Goal: Task Accomplishment & Management: Complete application form

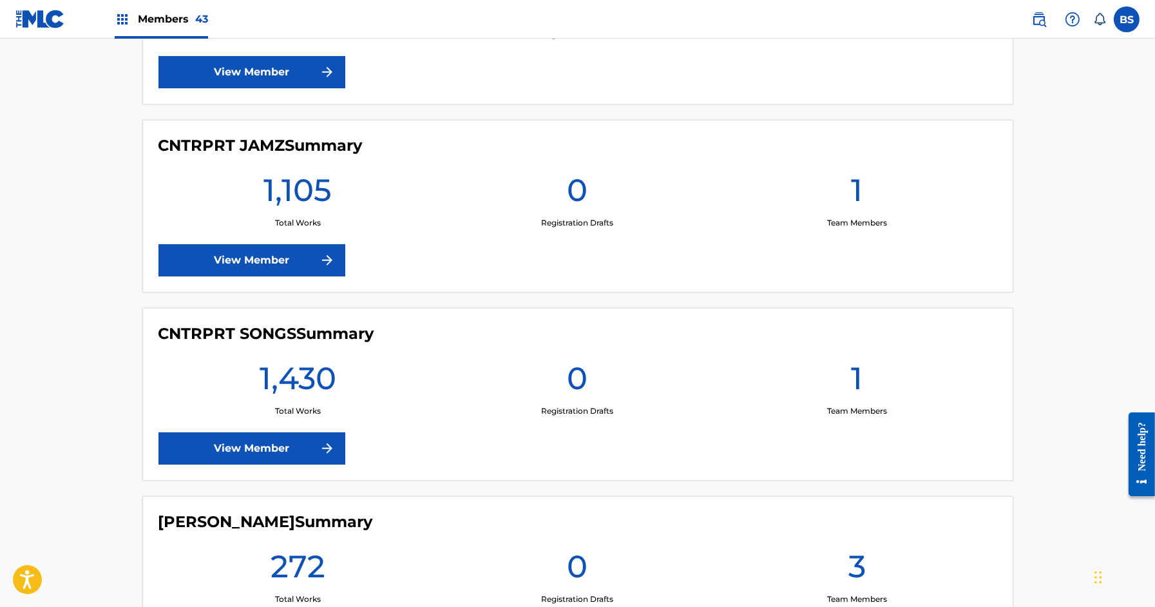
scroll to position [1473, 0]
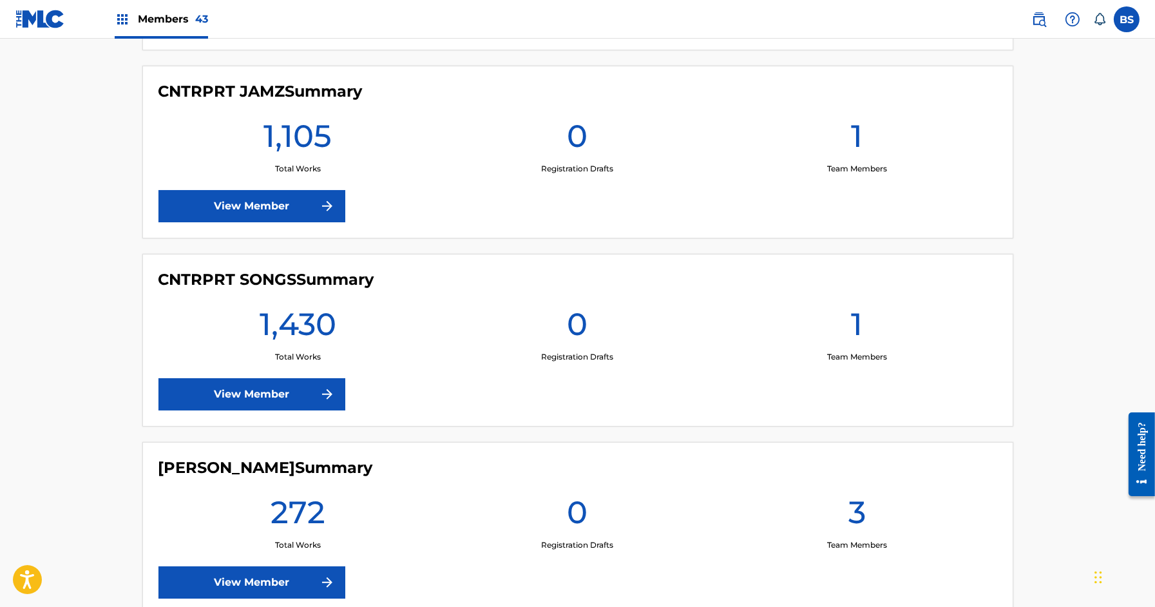
click at [259, 195] on link "View Member" at bounding box center [251, 206] width 187 height 32
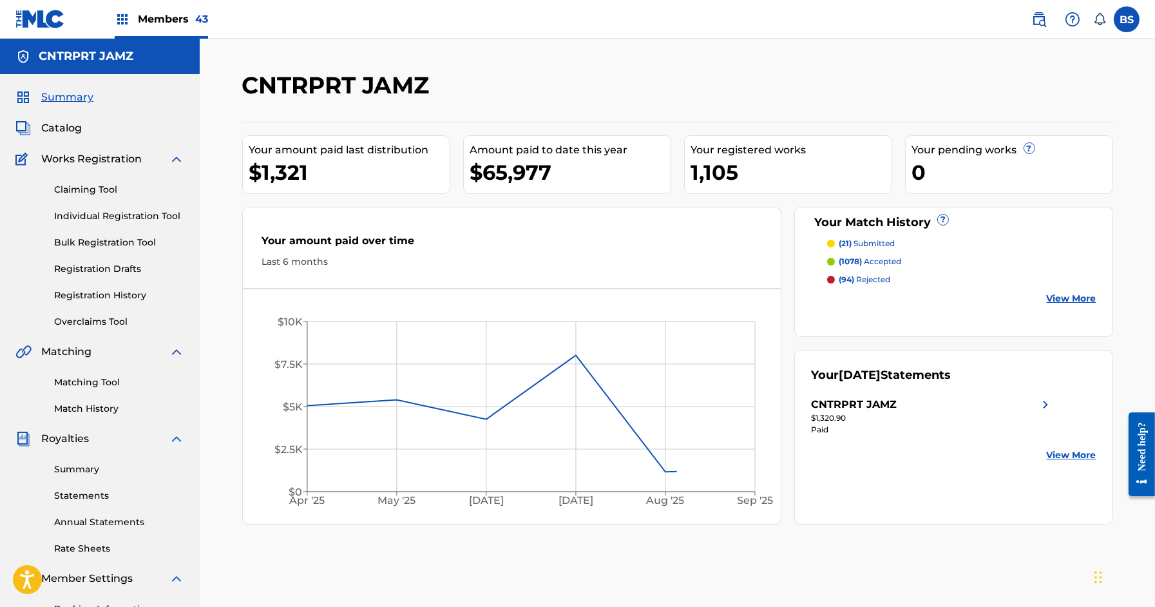
click at [68, 126] on span "Catalog" at bounding box center [61, 127] width 41 height 15
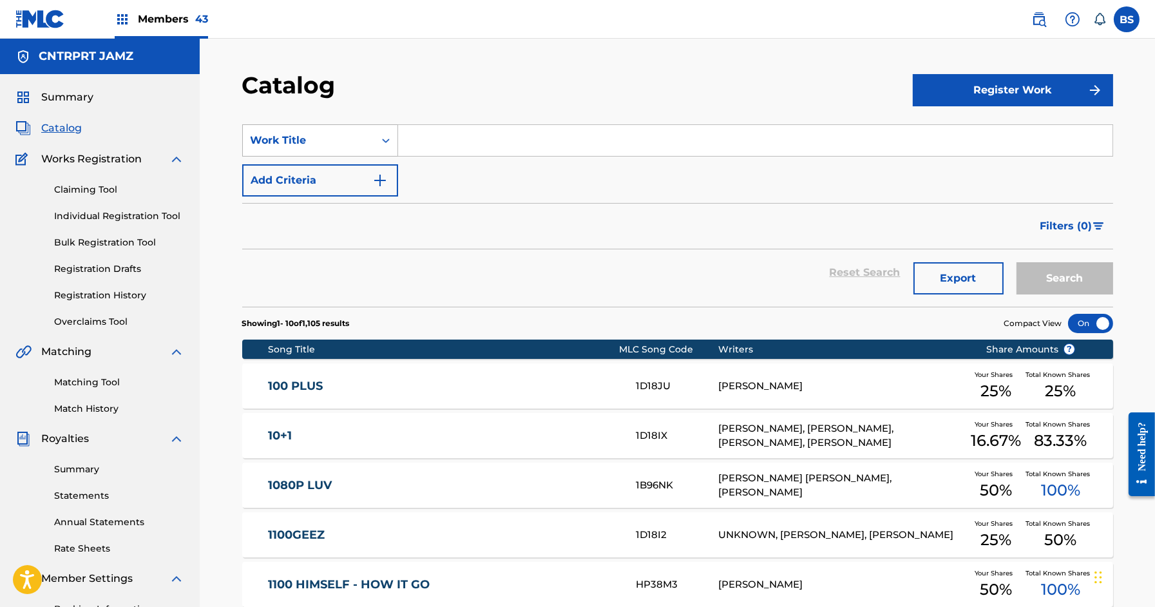
click at [340, 140] on div "Work Title" at bounding box center [309, 140] width 116 height 15
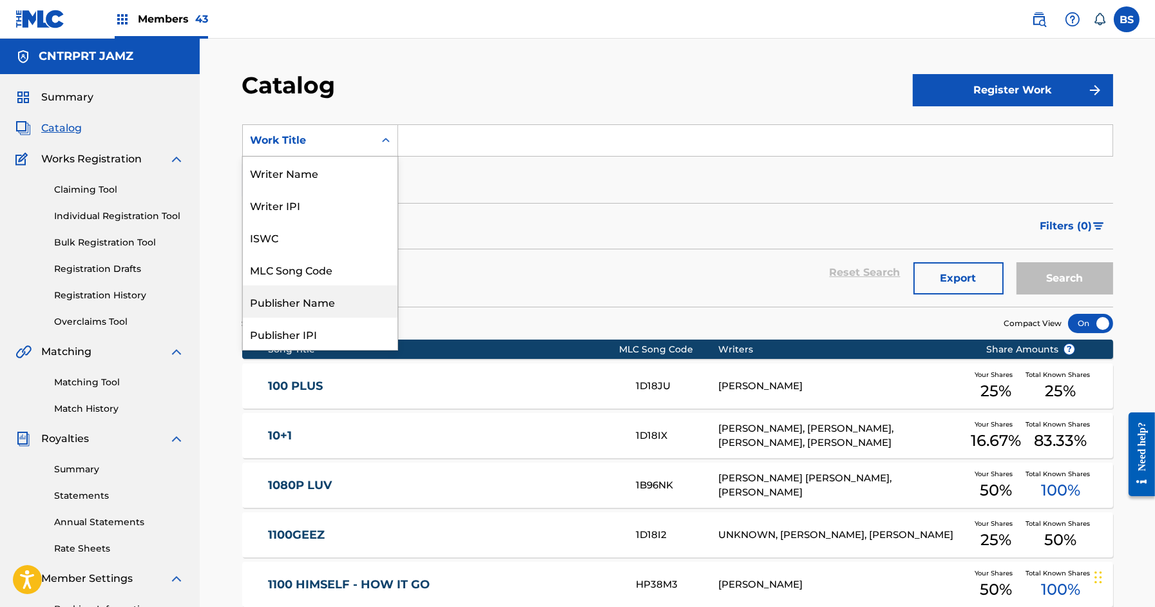
scroll to position [5, 0]
click at [296, 181] on div "Writer Name" at bounding box center [320, 167] width 155 height 32
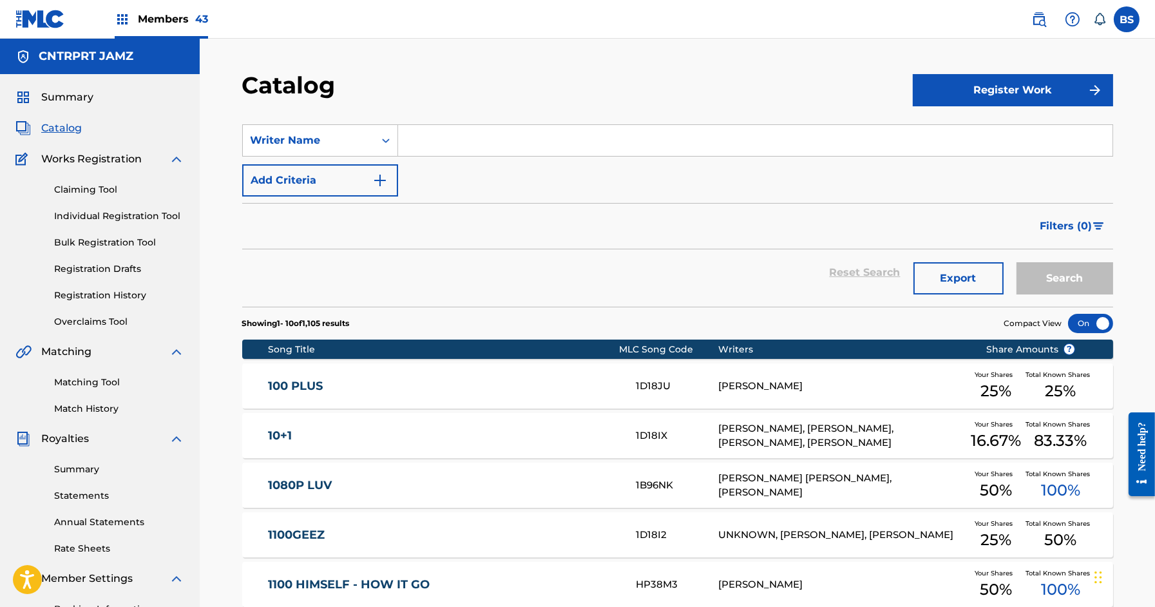
click at [477, 135] on input "Search Form" at bounding box center [755, 140] width 714 height 31
type input "goolamallee"
click at [1017, 262] on button "Search" at bounding box center [1065, 278] width 97 height 32
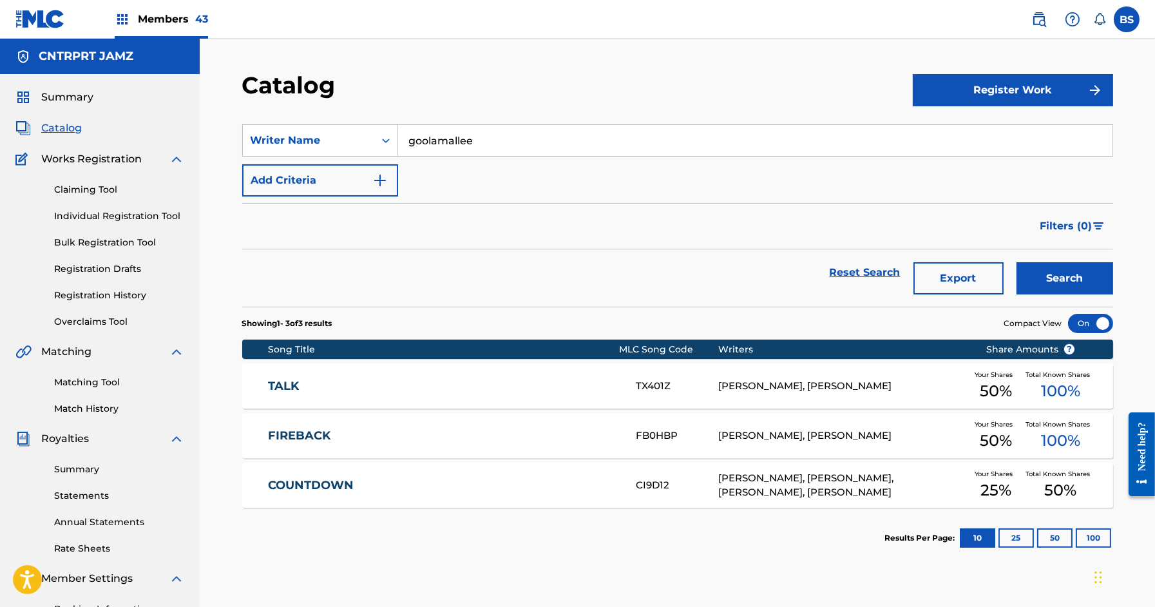
click at [442, 484] on link "COUNTDOWN" at bounding box center [443, 485] width 350 height 15
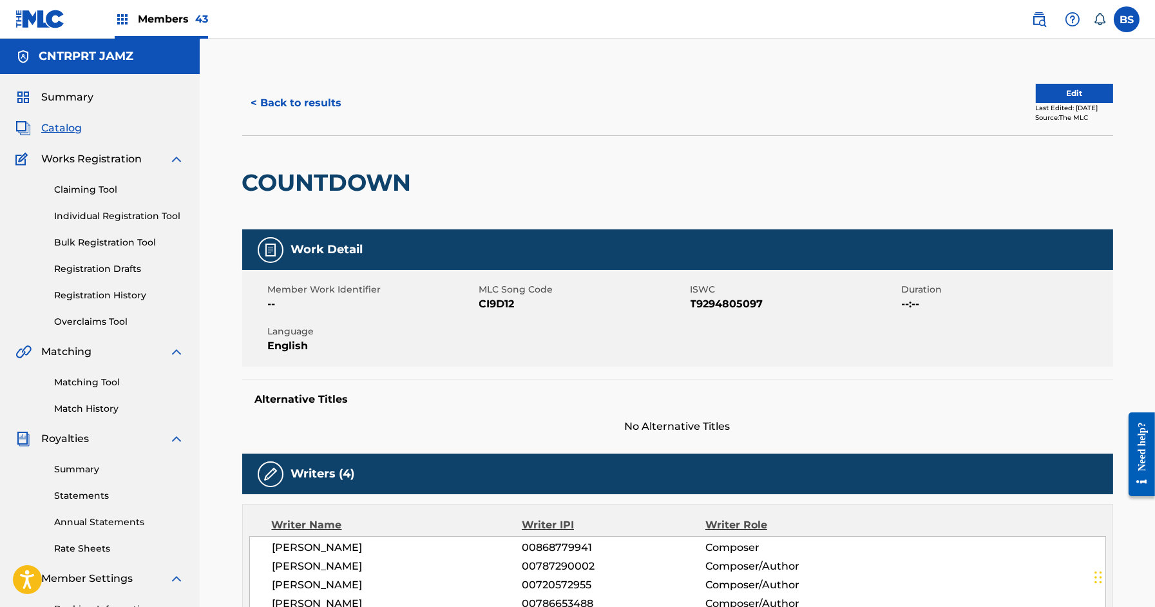
click at [159, 29] on div "Members 43" at bounding box center [161, 19] width 93 height 38
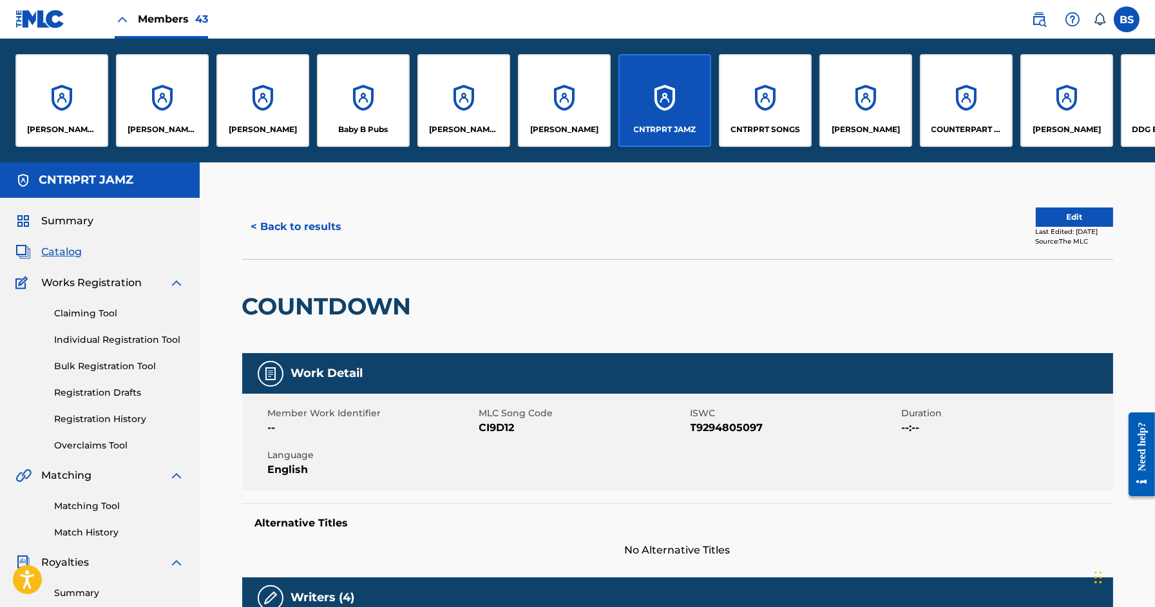
click at [64, 99] on div "[PERSON_NAME] [PERSON_NAME] PUBLISHING DESIGNEE" at bounding box center [61, 100] width 93 height 93
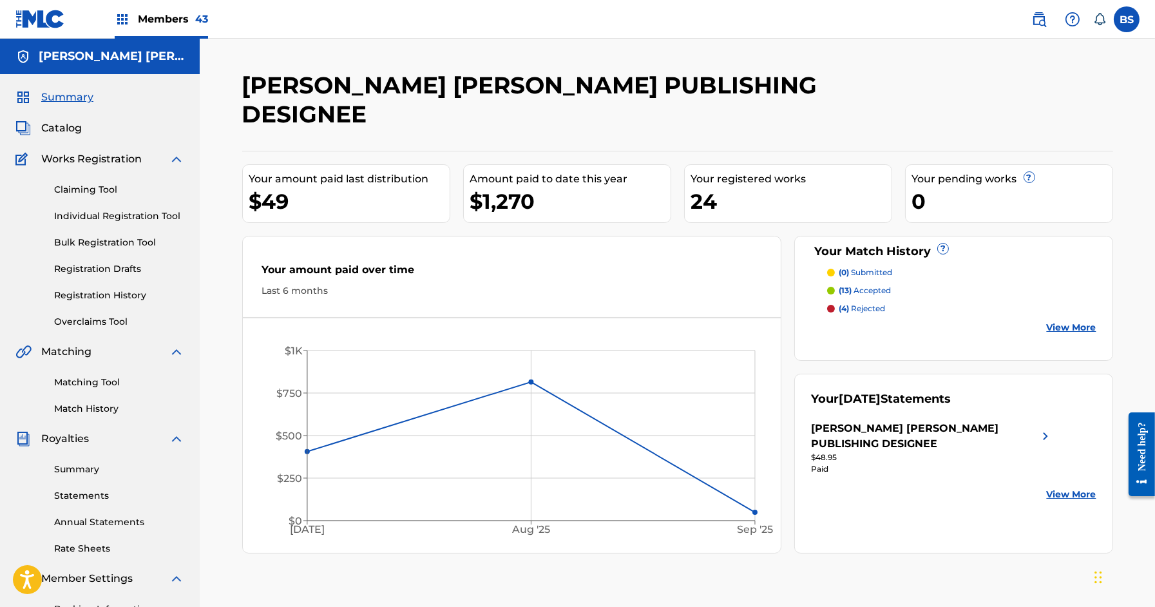
click at [93, 290] on link "Registration History" at bounding box center [119, 296] width 130 height 14
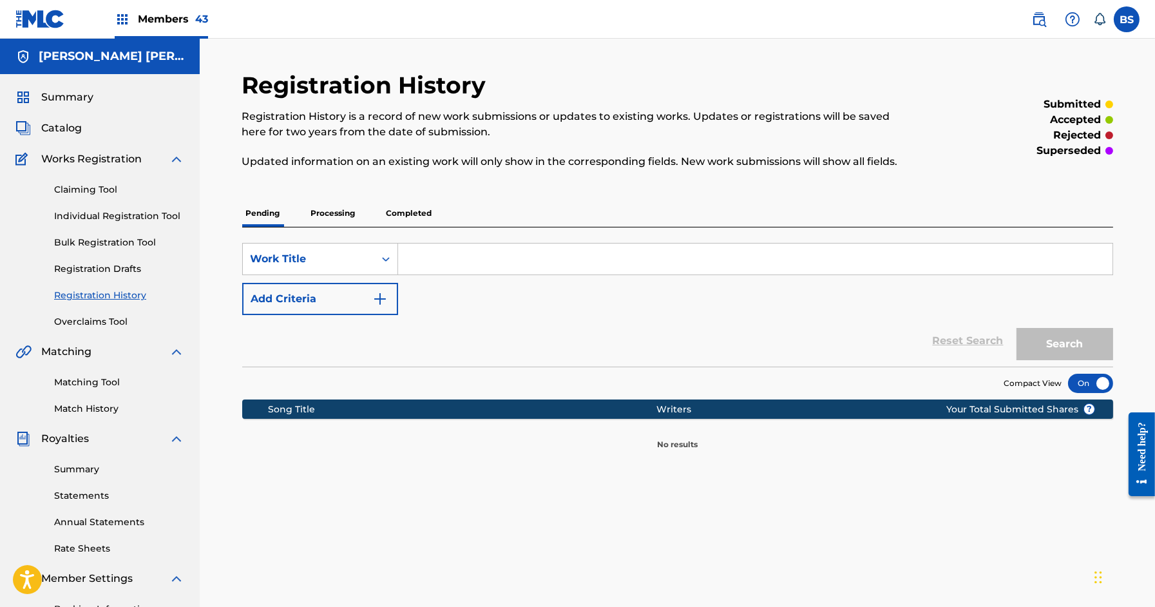
click at [330, 202] on p "Processing" at bounding box center [333, 213] width 52 height 27
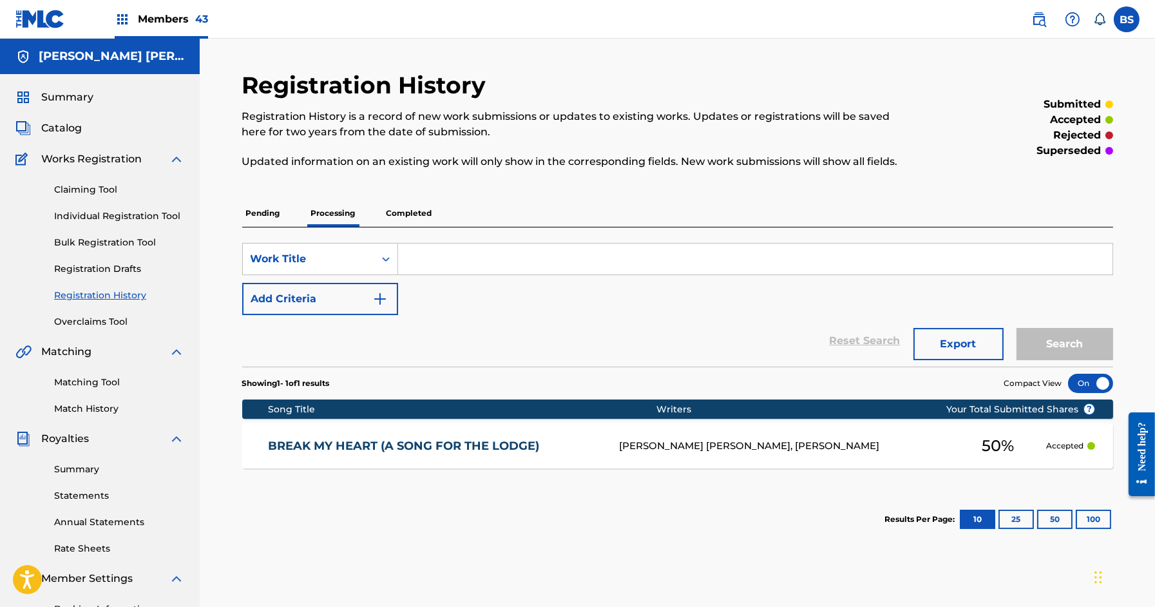
click at [408, 209] on p "Completed" at bounding box center [409, 213] width 53 height 27
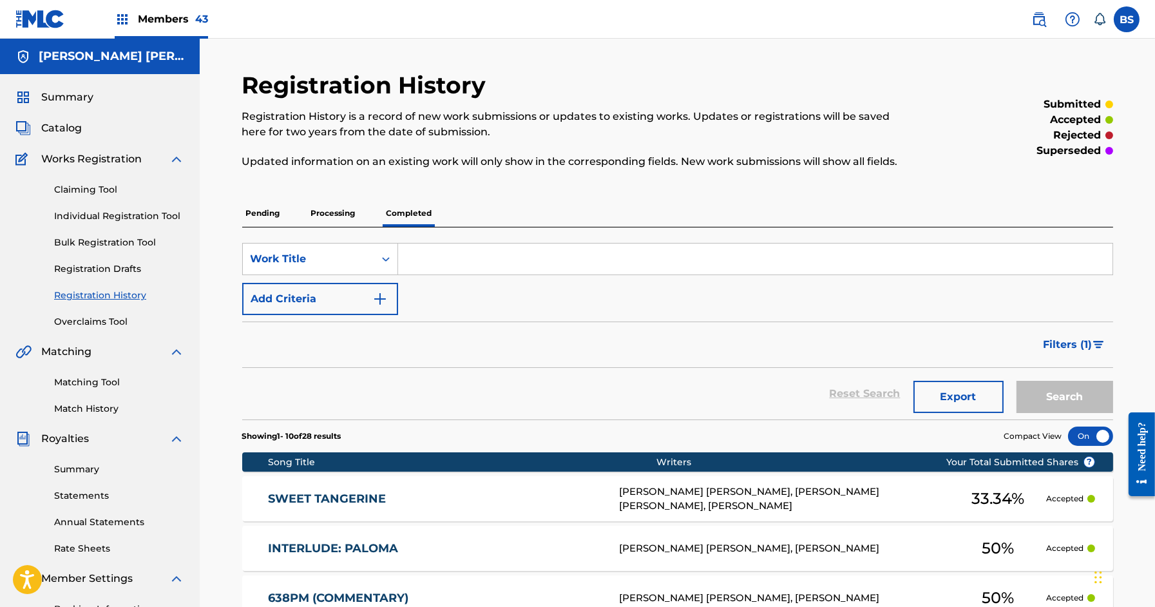
click at [169, 16] on span "Members 43" at bounding box center [173, 19] width 70 height 15
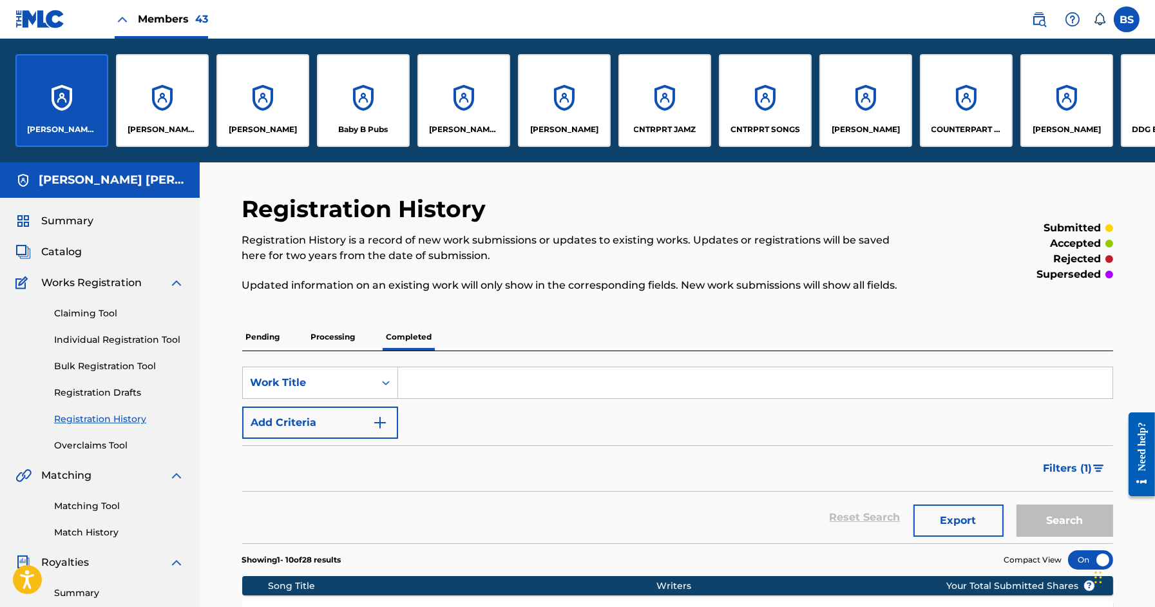
click at [158, 116] on div "[PERSON_NAME] [PERSON_NAME] PUBLISHING DESIGNEE" at bounding box center [162, 100] width 93 height 93
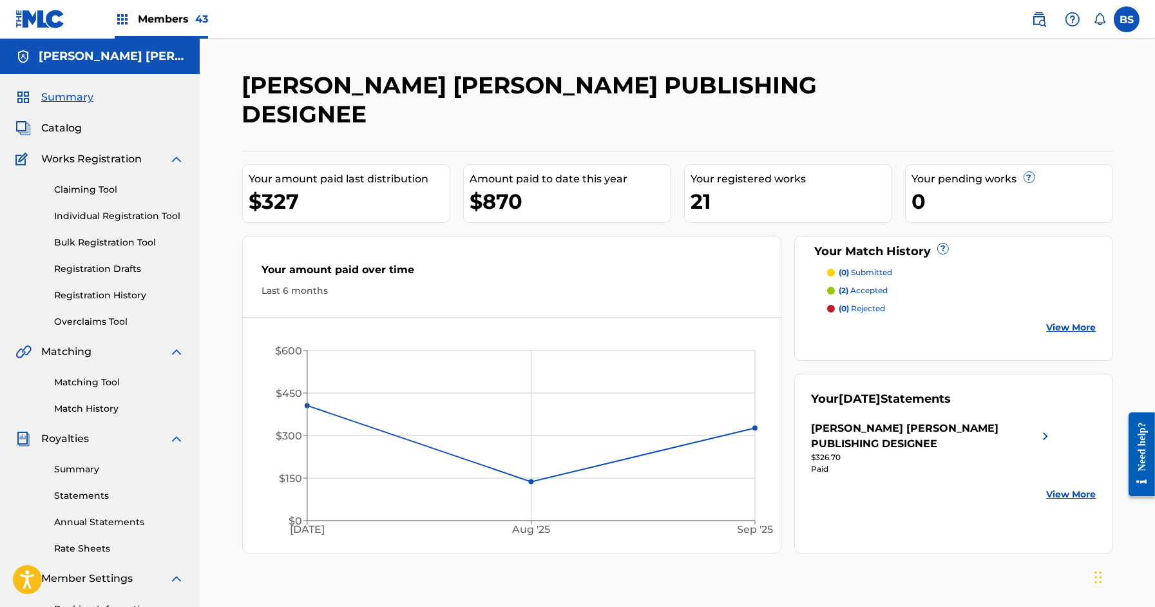
click at [77, 295] on link "Registration History" at bounding box center [119, 296] width 130 height 14
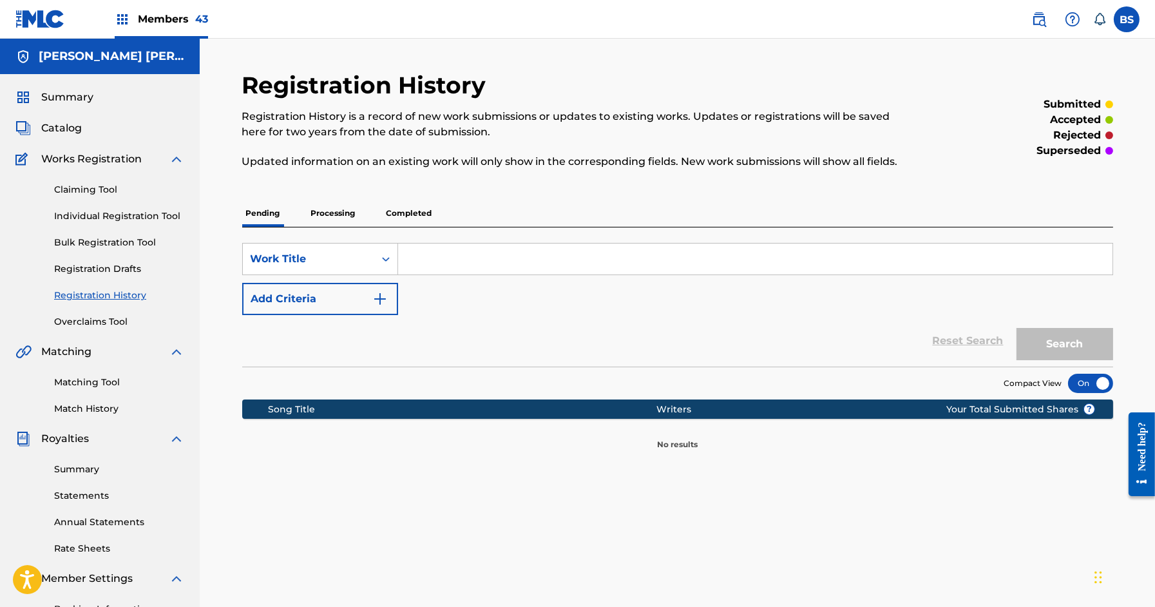
click at [333, 213] on p "Processing" at bounding box center [333, 213] width 52 height 27
click at [412, 200] on p "Completed" at bounding box center [409, 213] width 53 height 27
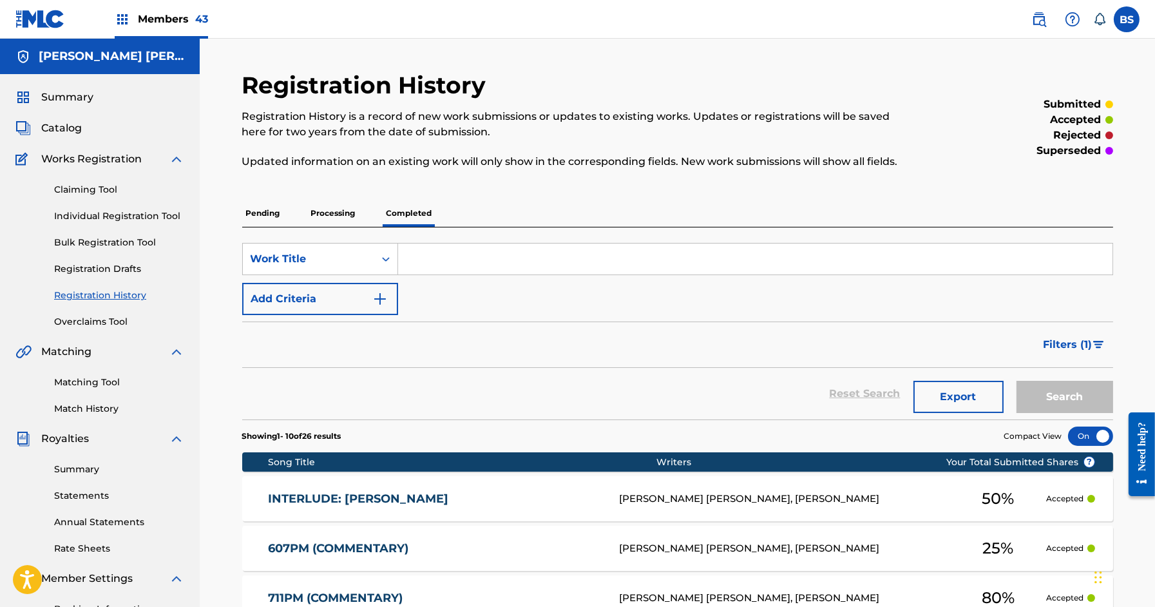
click at [172, 4] on div "Members 43" at bounding box center [161, 19] width 93 height 38
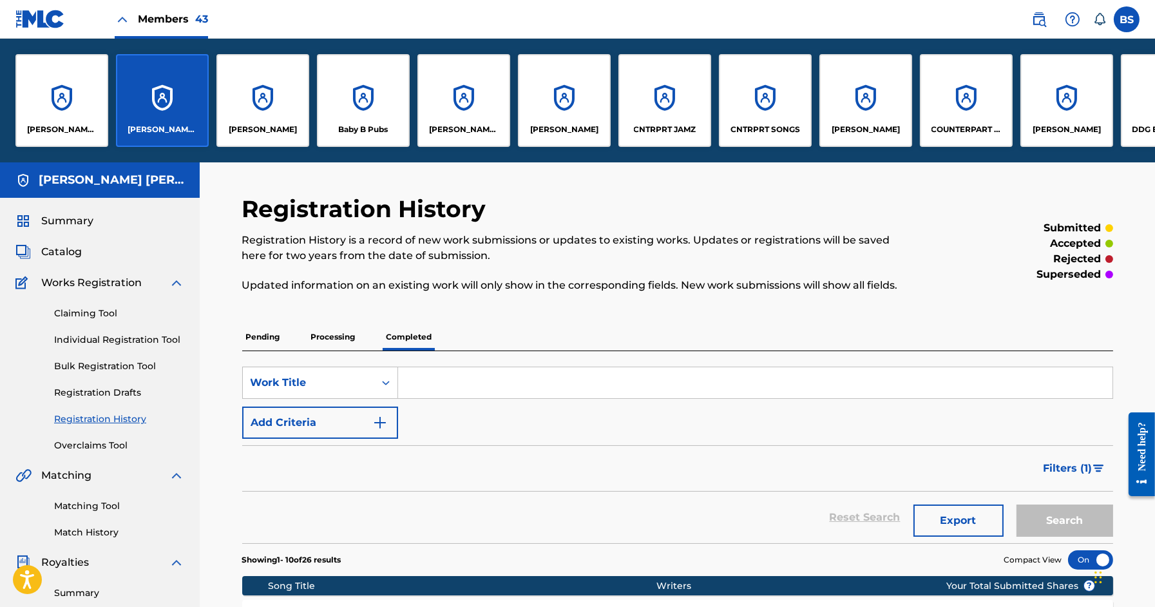
click at [83, 114] on div "[PERSON_NAME] [PERSON_NAME] PUBLISHING DESIGNEE" at bounding box center [61, 100] width 93 height 93
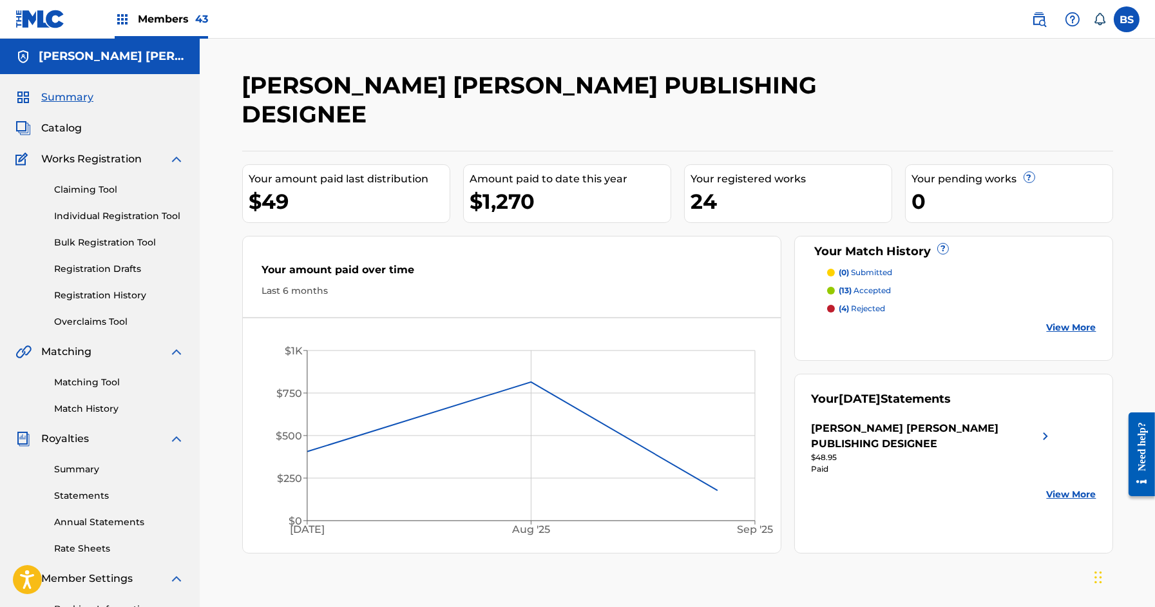
click at [58, 129] on span "Catalog" at bounding box center [61, 127] width 41 height 15
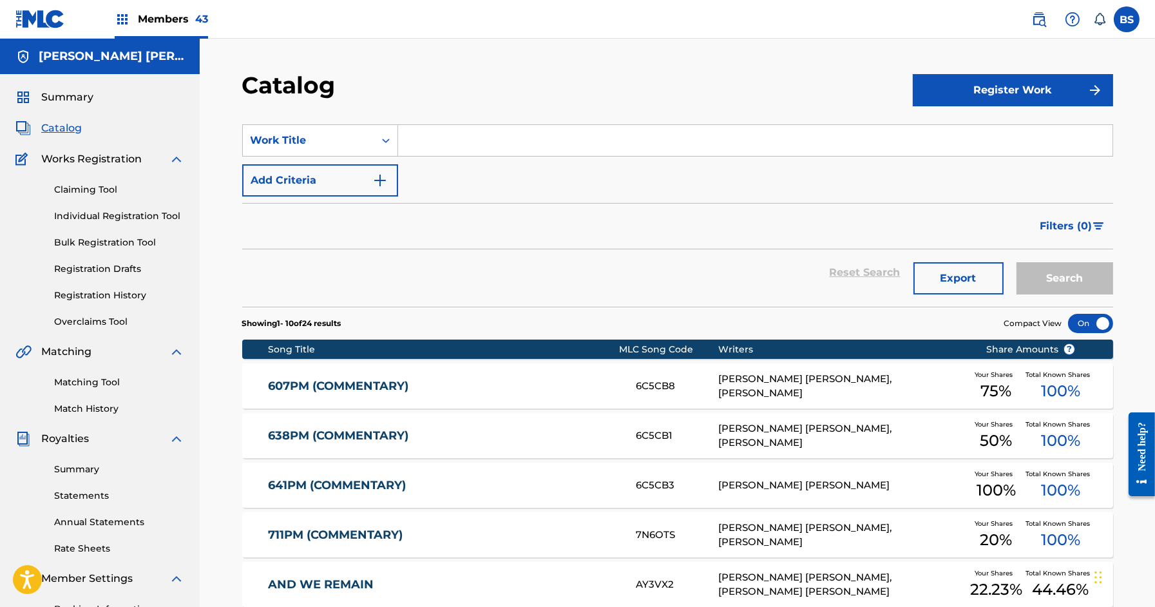
click at [110, 298] on link "Registration History" at bounding box center [119, 296] width 130 height 14
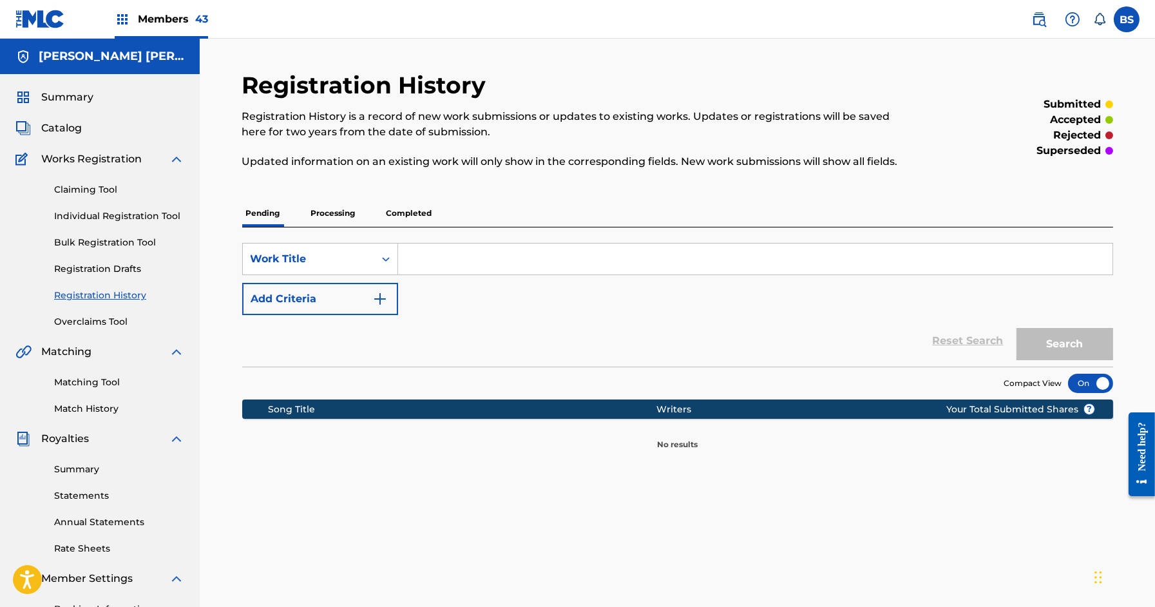
click at [344, 220] on p "Processing" at bounding box center [333, 213] width 52 height 27
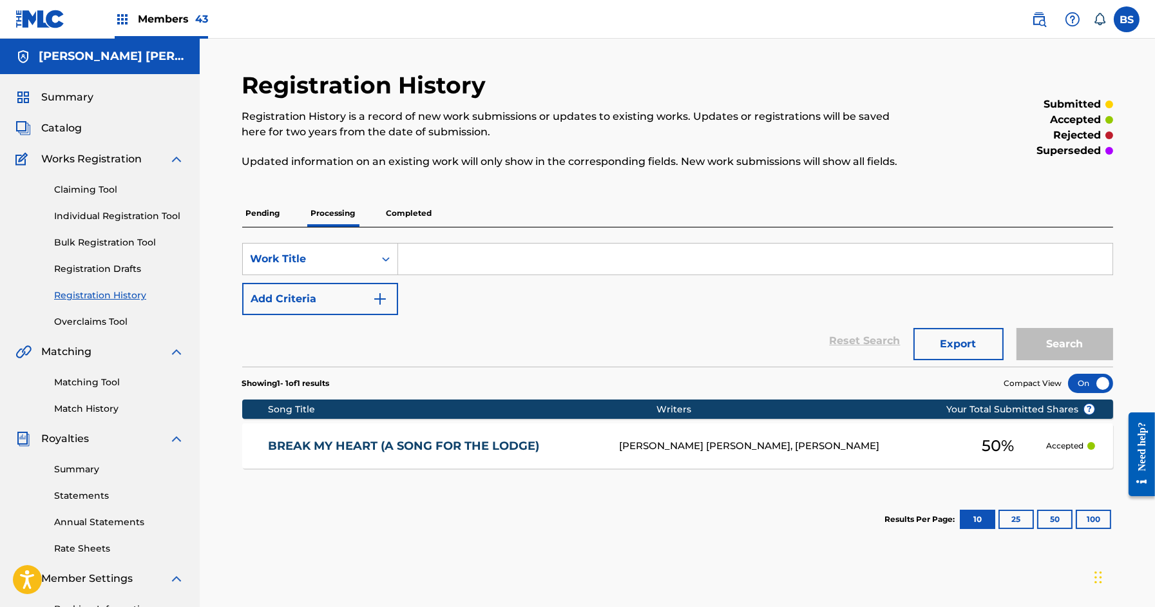
click at [415, 213] on p "Completed" at bounding box center [409, 213] width 53 height 27
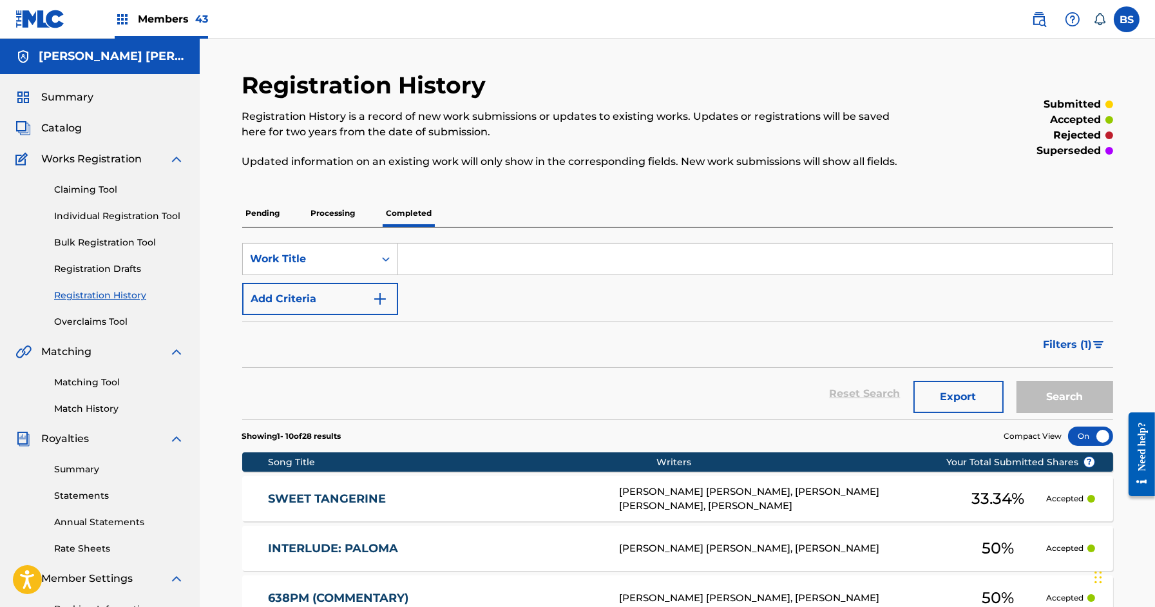
click at [499, 486] on div "SWEET TANGERINE [PERSON_NAME] [PERSON_NAME], [PERSON_NAME] [PERSON_NAME], [PERS…" at bounding box center [677, 498] width 871 height 45
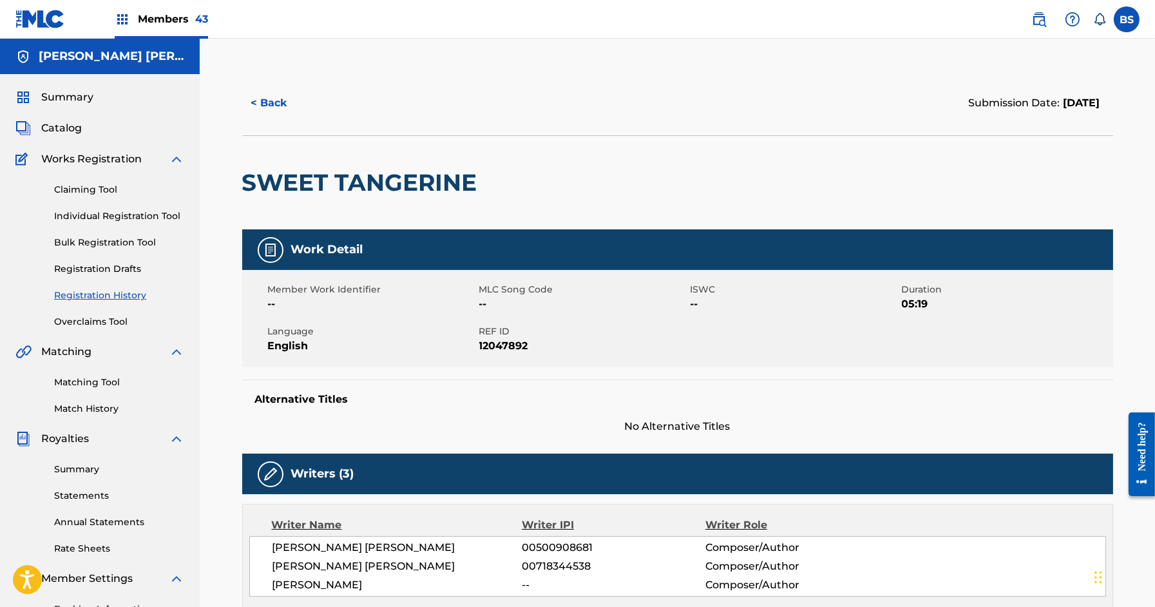
click at [387, 189] on h2 "SWEET TANGERINE" at bounding box center [363, 182] width 242 height 29
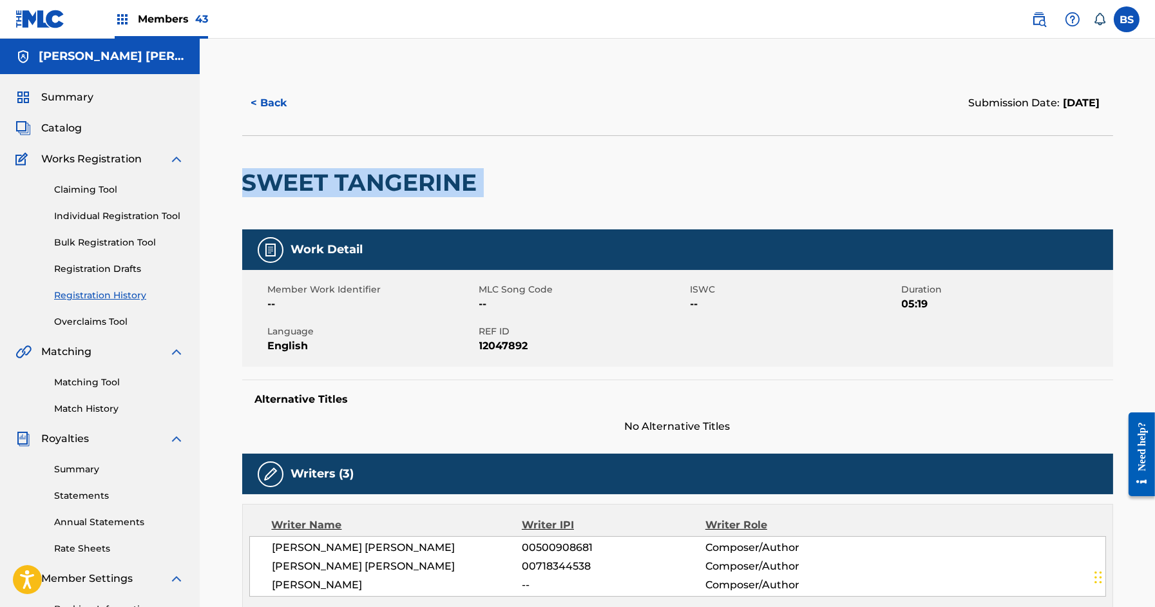
click at [387, 189] on h2 "SWEET TANGERINE" at bounding box center [363, 182] width 242 height 29
copy div "SWEET TANGERINE"
click at [52, 131] on span "Catalog" at bounding box center [61, 127] width 41 height 15
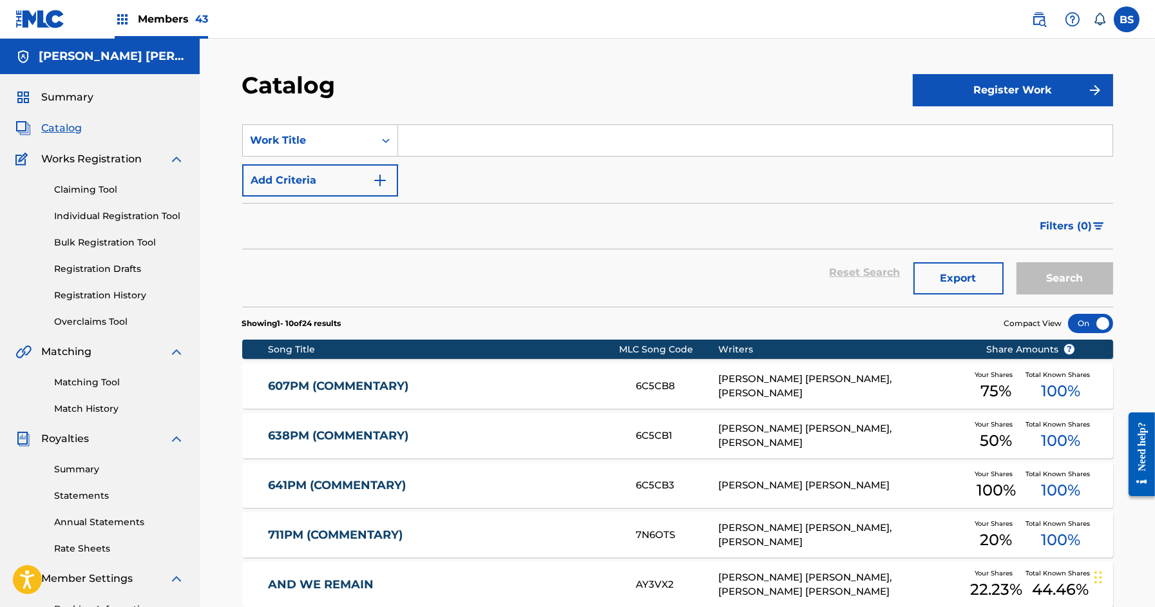
click at [441, 139] on input "Search Form" at bounding box center [755, 140] width 714 height 31
paste input "SWEET TANGERINE"
type input "SWEET TANGERINE"
click at [1017, 262] on button "Search" at bounding box center [1065, 278] width 97 height 32
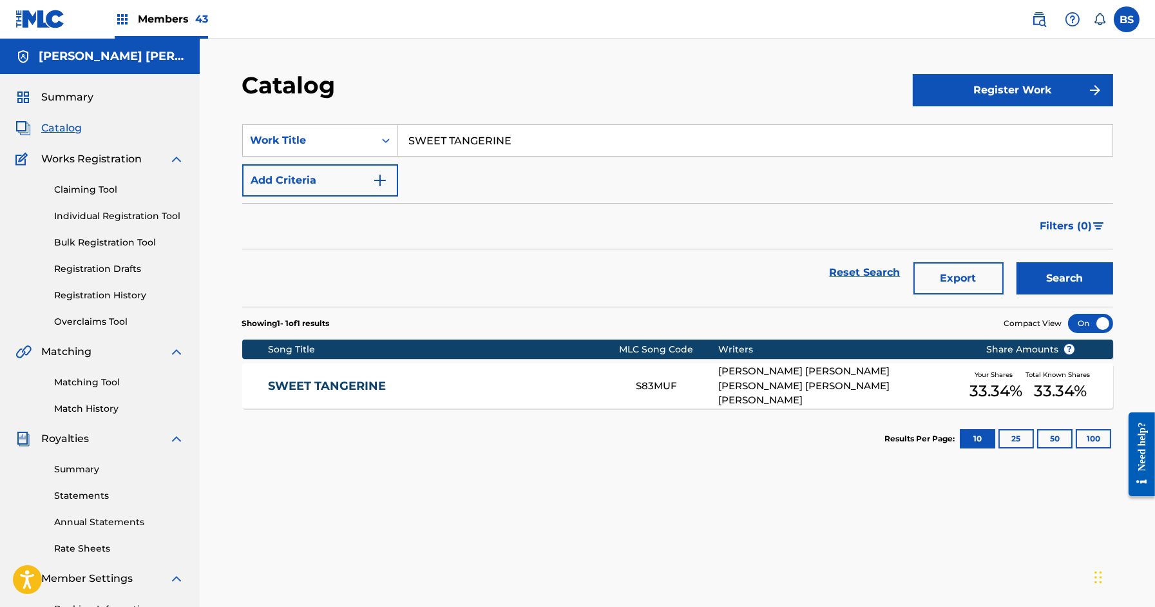
click at [539, 391] on link "SWEET TANGERINE" at bounding box center [443, 386] width 350 height 15
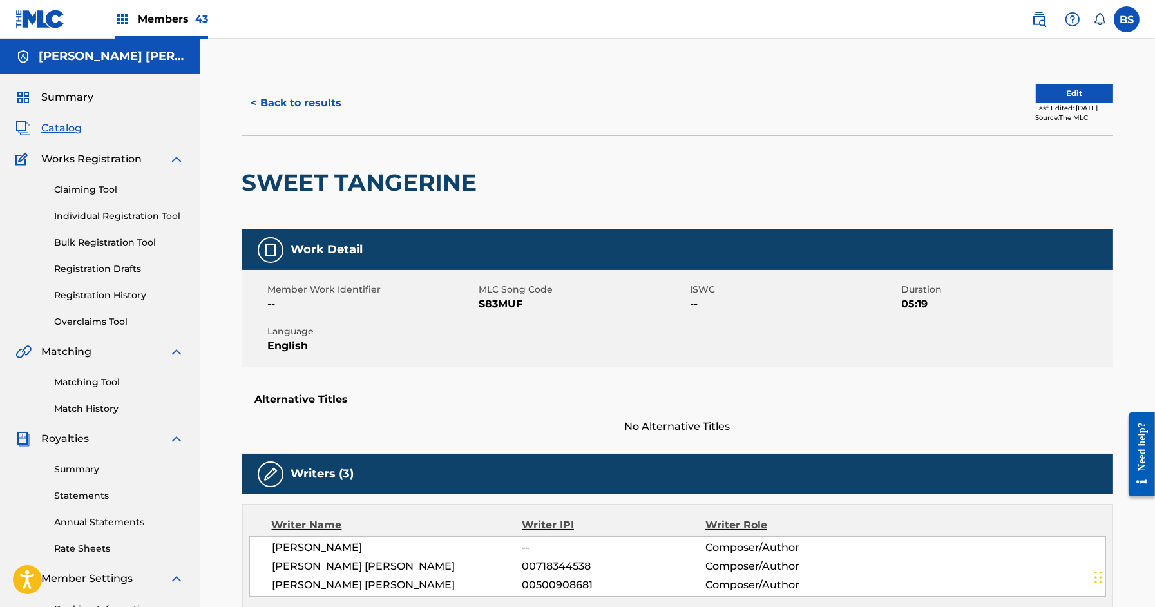
click at [493, 302] on span "S83MUF" at bounding box center [583, 303] width 208 height 15
copy span "S83MUF"
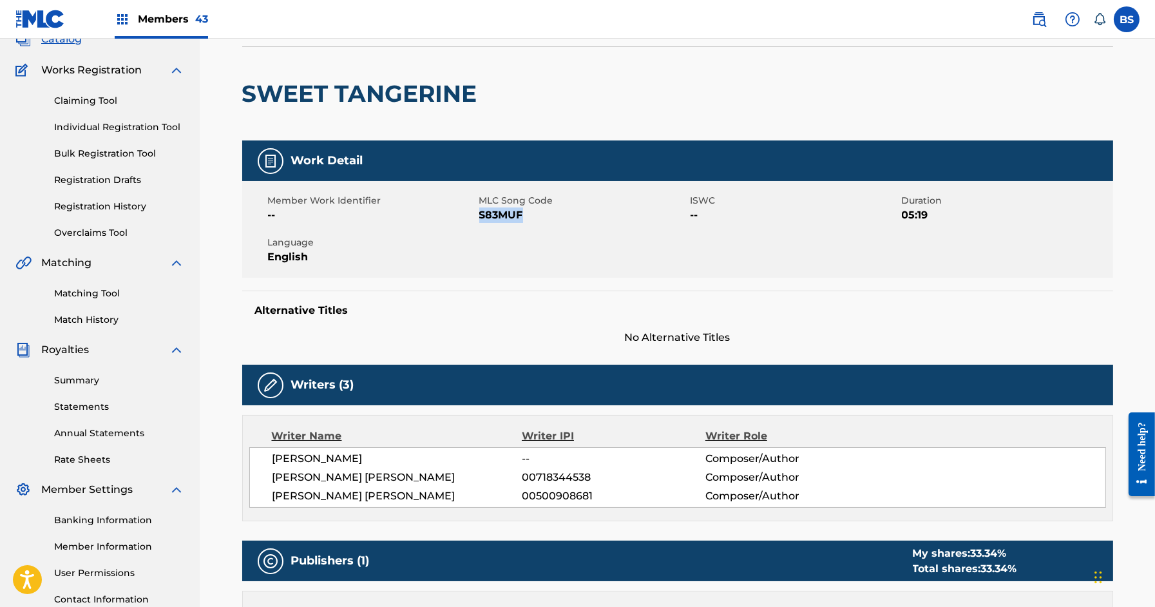
scroll to position [381, 0]
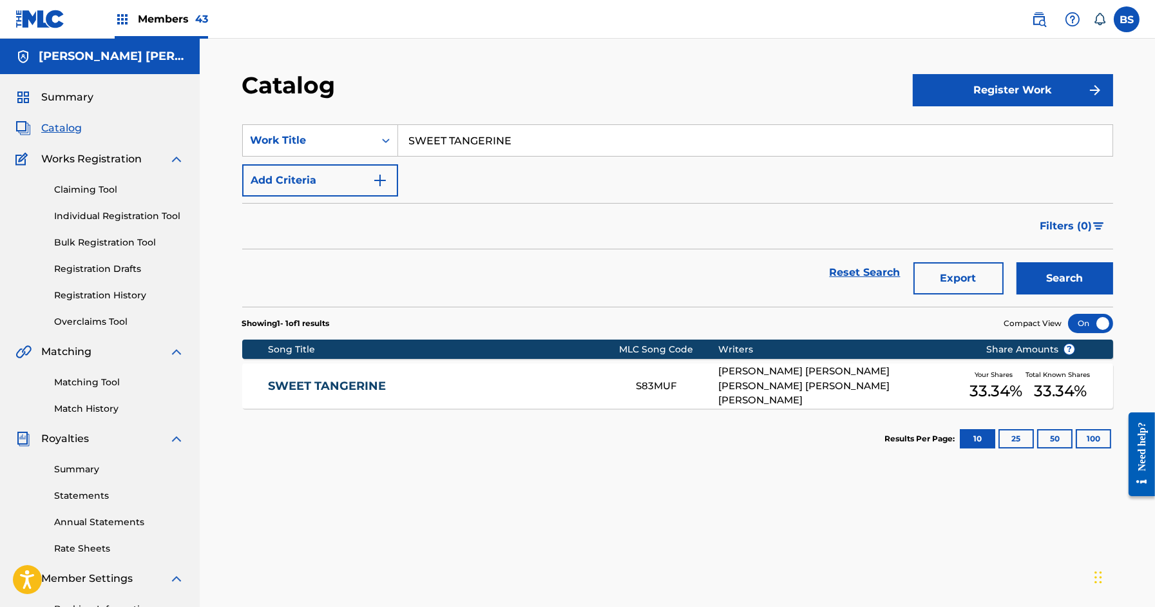
click at [434, 399] on div "SWEET TANGERINE S83MUF [PERSON_NAME] [PERSON_NAME] [PERSON_NAME] [PERSON_NAME] …" at bounding box center [677, 385] width 871 height 45
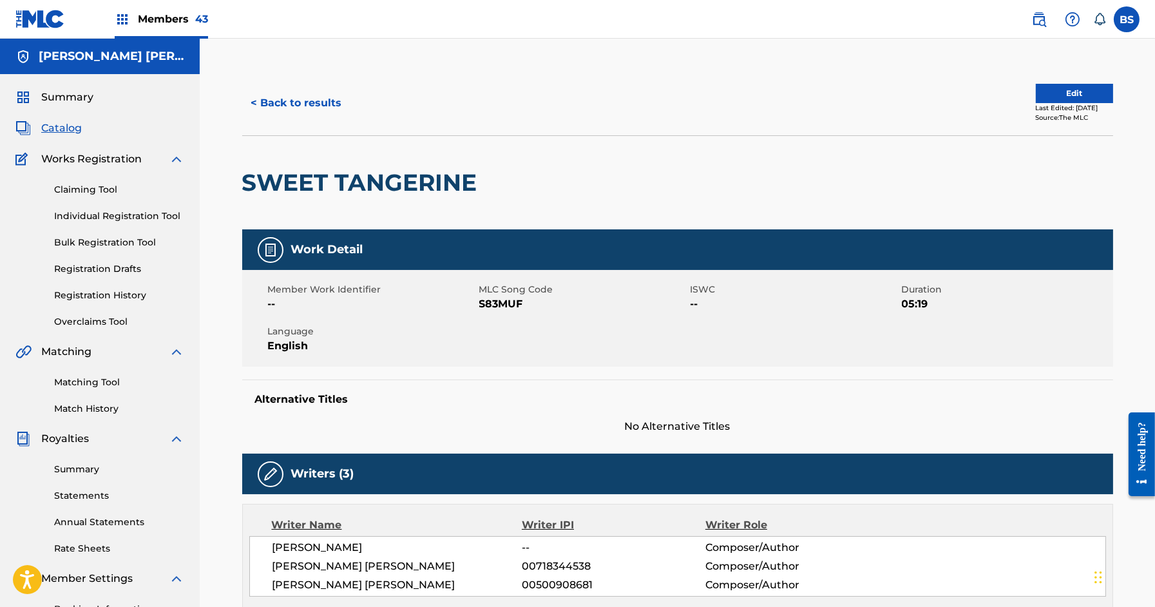
click at [184, 17] on span "Members 43" at bounding box center [173, 19] width 70 height 15
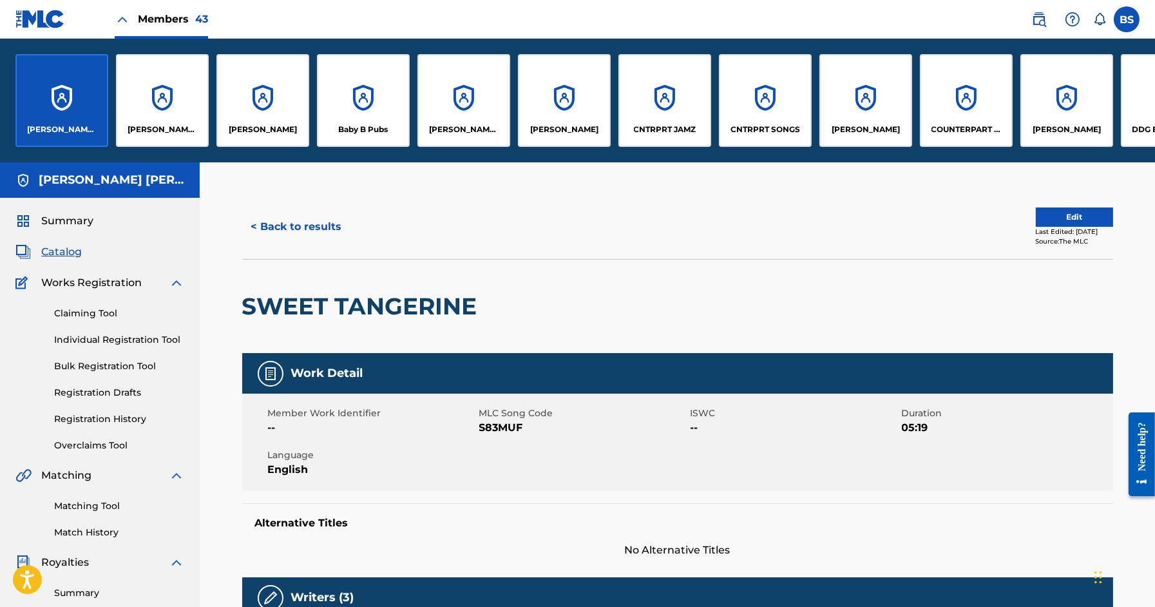
click at [175, 107] on div "[PERSON_NAME] [PERSON_NAME] PUBLISHING DESIGNEE" at bounding box center [162, 100] width 93 height 93
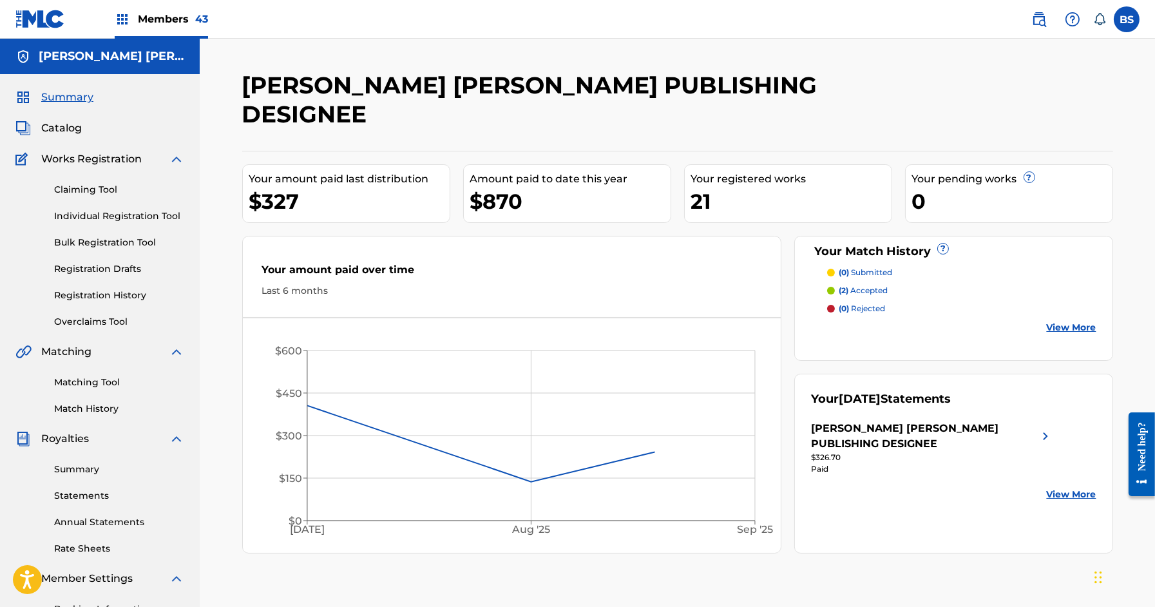
click at [57, 128] on span "Catalog" at bounding box center [61, 127] width 41 height 15
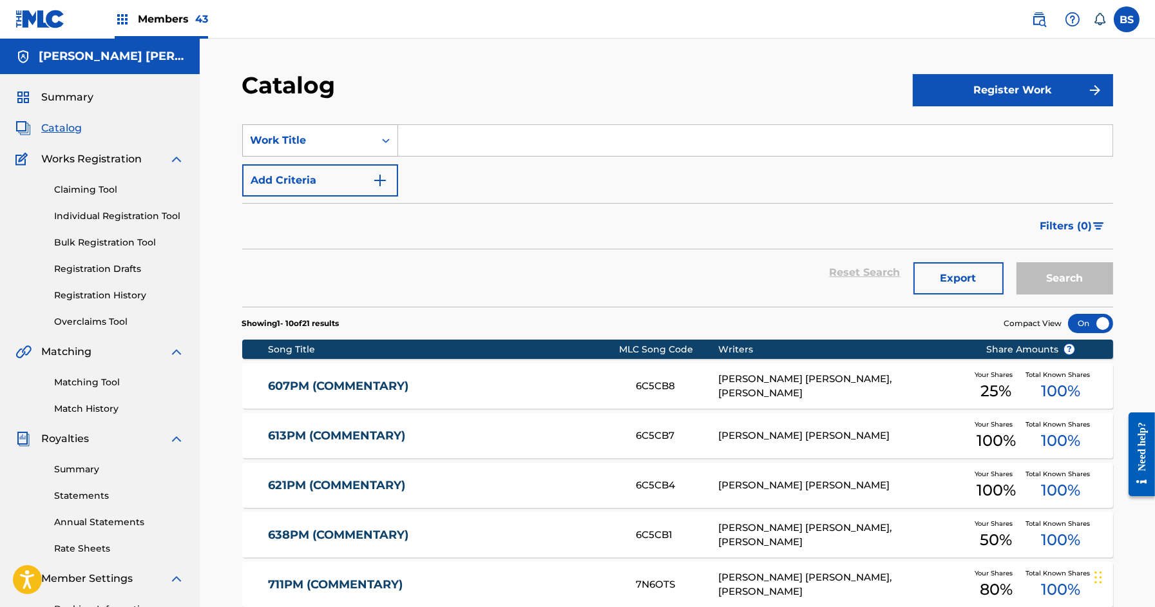
click at [342, 149] on div "Work Title" at bounding box center [308, 140] width 131 height 24
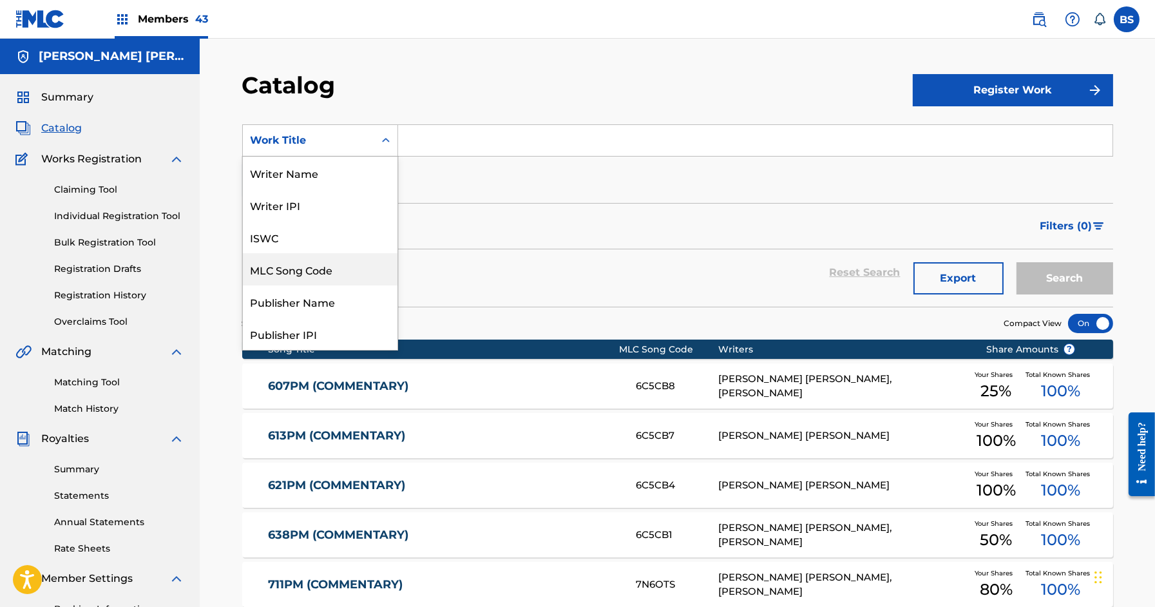
click at [325, 264] on div "MLC Song Code" at bounding box center [320, 269] width 155 height 32
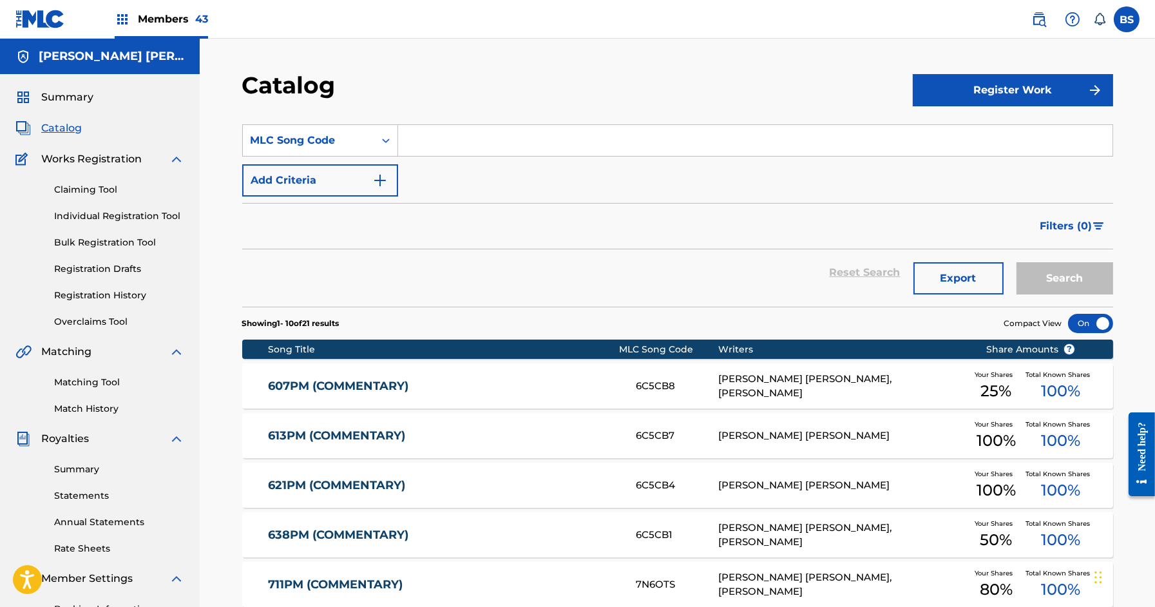
click at [471, 143] on input "Search Form" at bounding box center [755, 140] width 714 height 31
paste input "S83MUF"
type input "S83MUF"
click at [1017, 262] on button "Search" at bounding box center [1065, 278] width 97 height 32
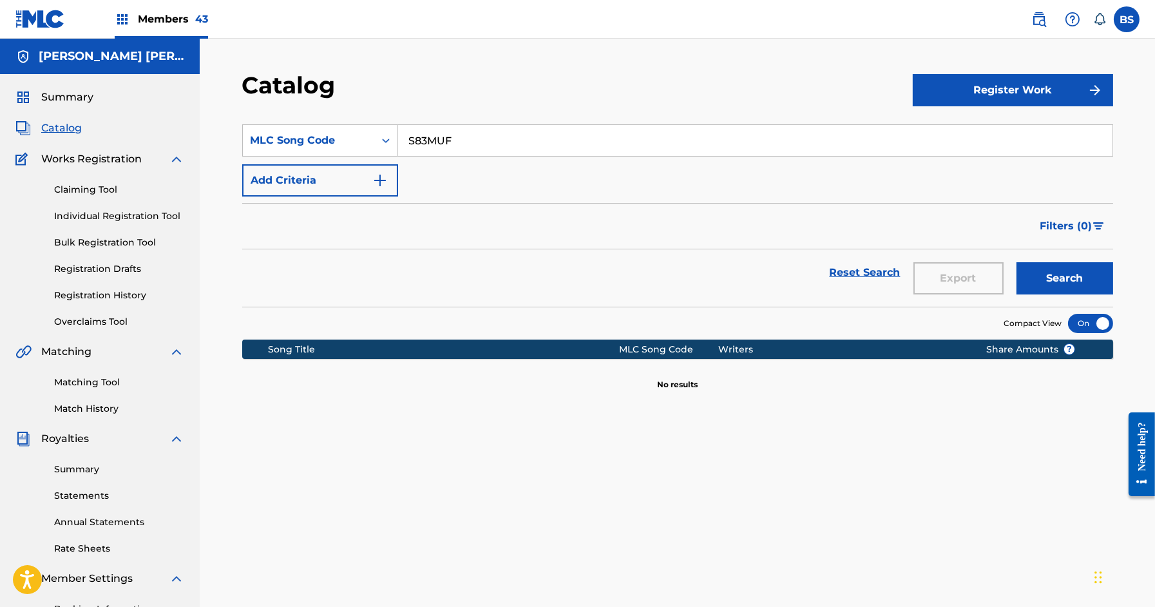
click at [120, 214] on link "Individual Registration Tool" at bounding box center [119, 216] width 130 height 14
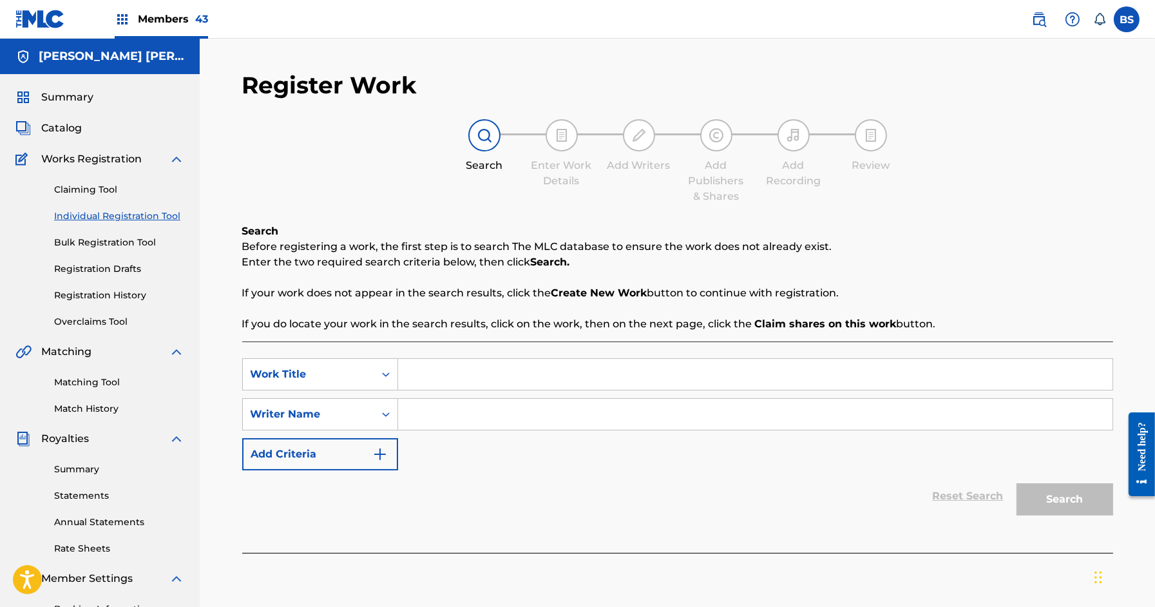
click at [88, 185] on link "Claiming Tool" at bounding box center [119, 190] width 130 height 14
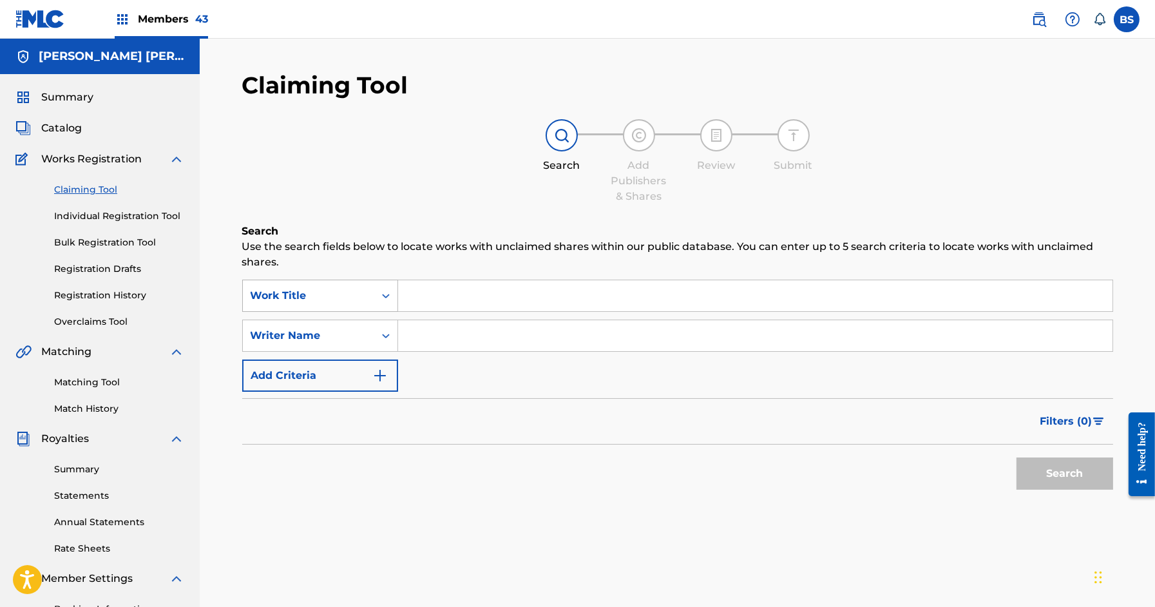
click at [345, 305] on div "Work Title" at bounding box center [308, 295] width 131 height 24
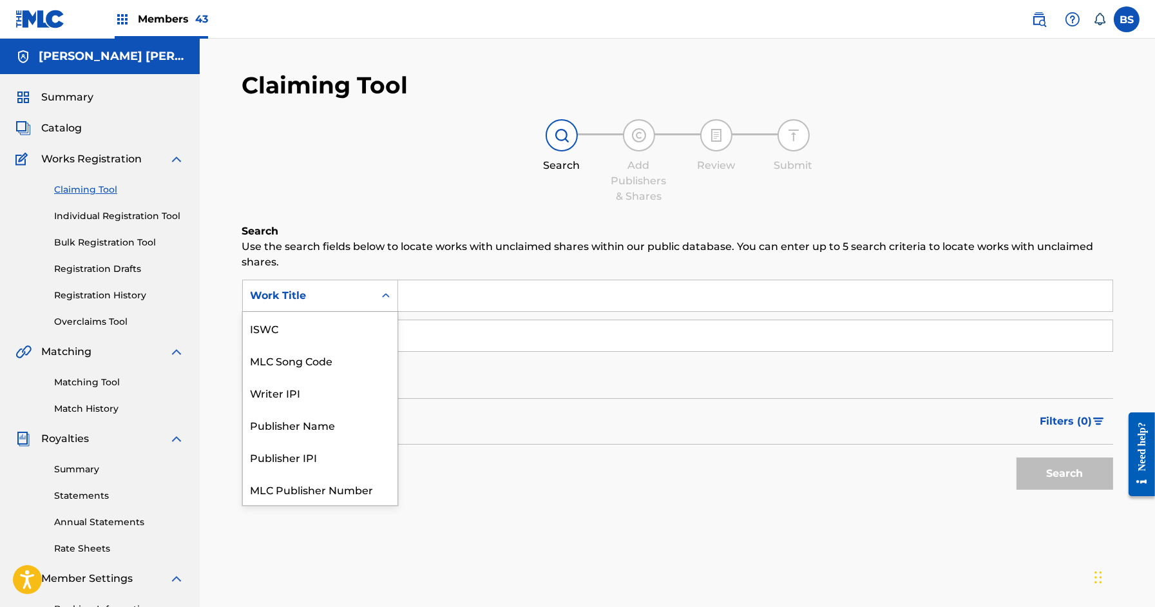
scroll to position [32, 0]
click at [344, 336] on div "MLC Song Code" at bounding box center [320, 328] width 155 height 32
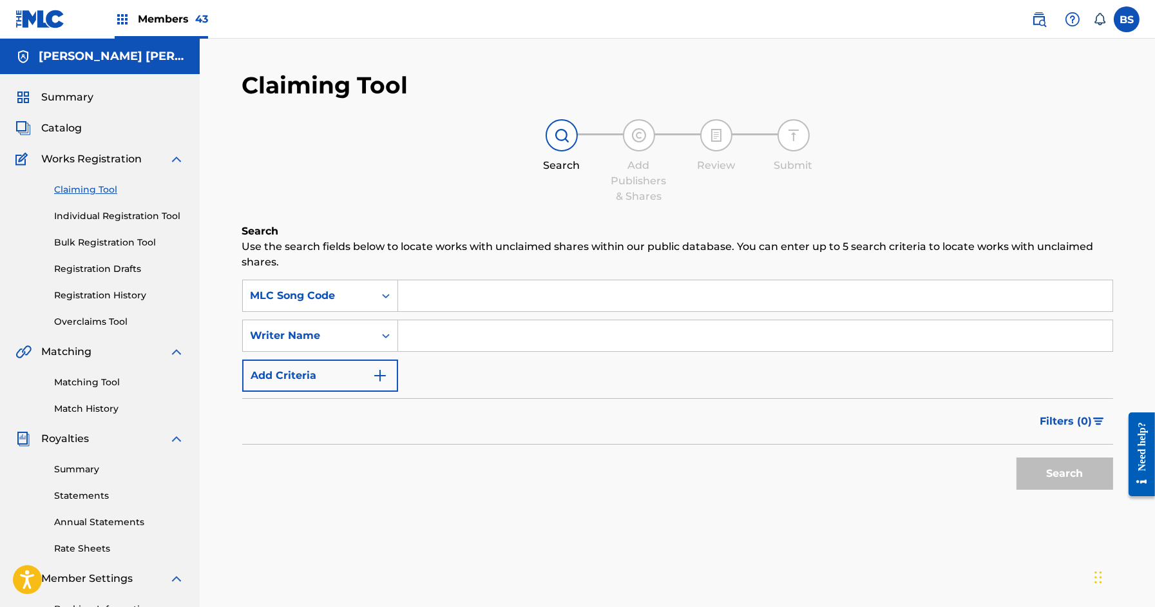
click at [473, 302] on input "Search Form" at bounding box center [755, 295] width 714 height 31
paste input "S83MUF"
type input "S83MUF"
click at [1017, 457] on button "Search" at bounding box center [1065, 473] width 97 height 32
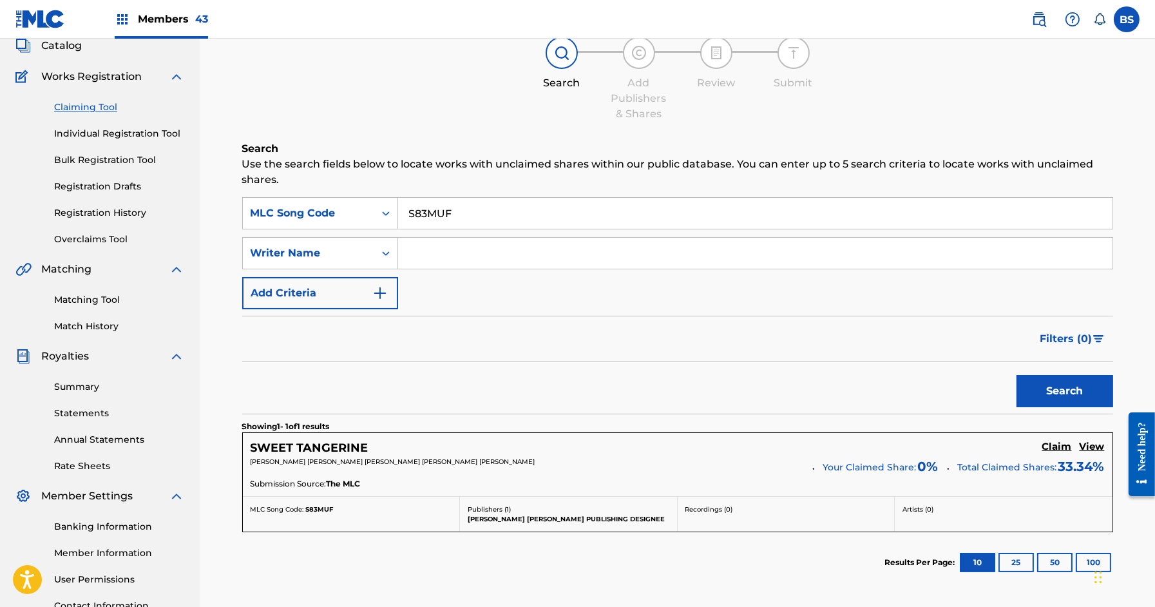
scroll to position [159, 0]
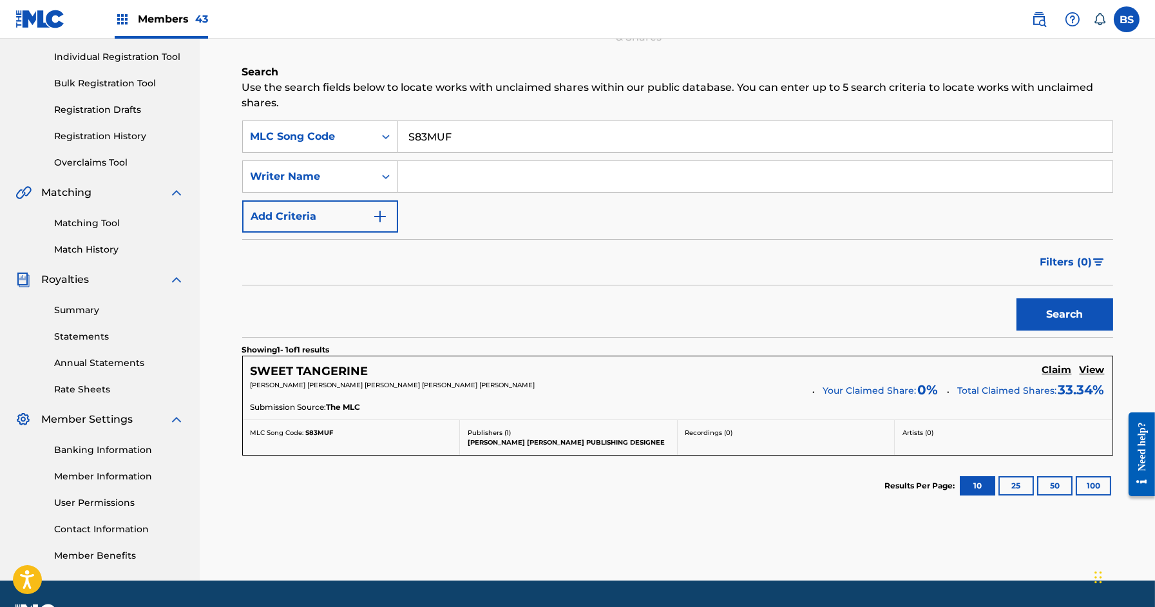
click at [1060, 372] on h5 "Claim" at bounding box center [1057, 370] width 30 height 12
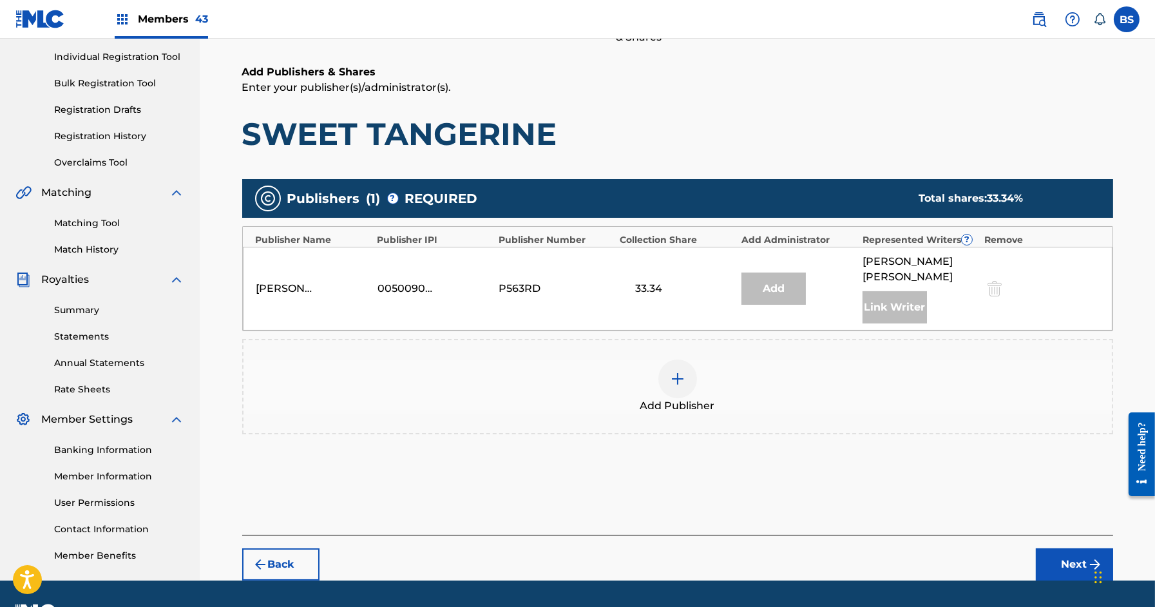
click at [685, 382] on div at bounding box center [677, 378] width 39 height 39
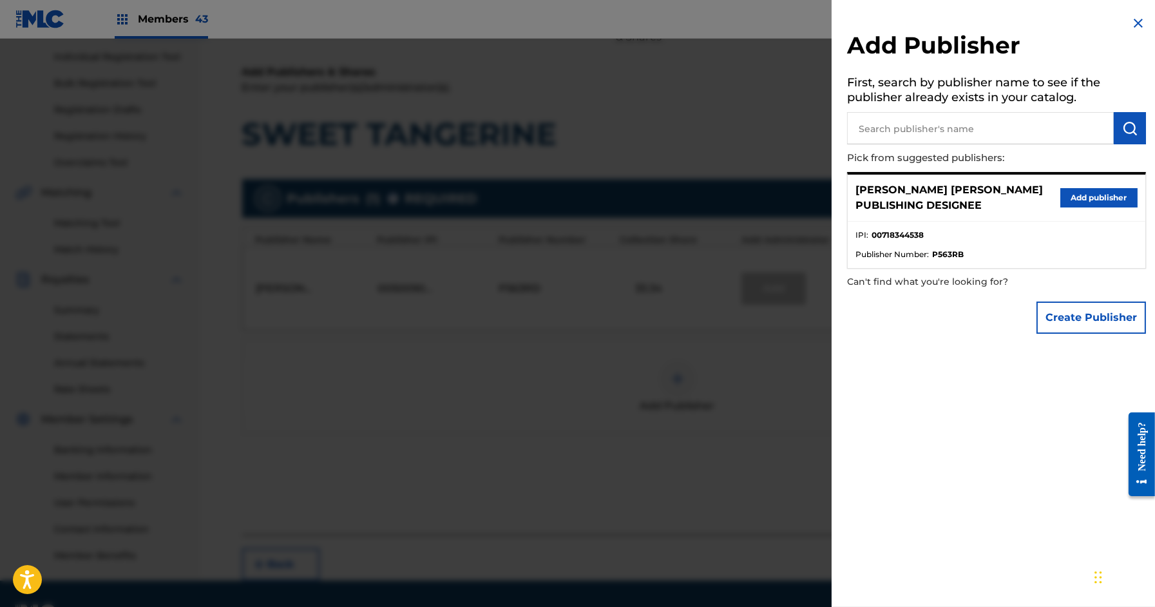
click at [1100, 205] on button "Add publisher" at bounding box center [1098, 197] width 77 height 19
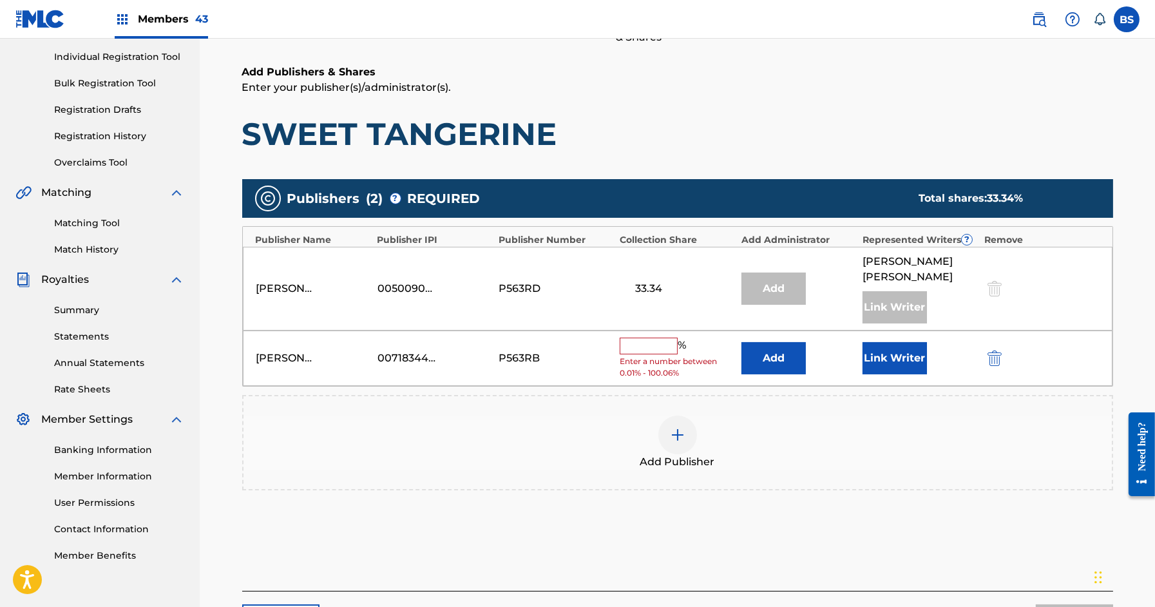
click at [777, 356] on button "Add" at bounding box center [773, 358] width 64 height 32
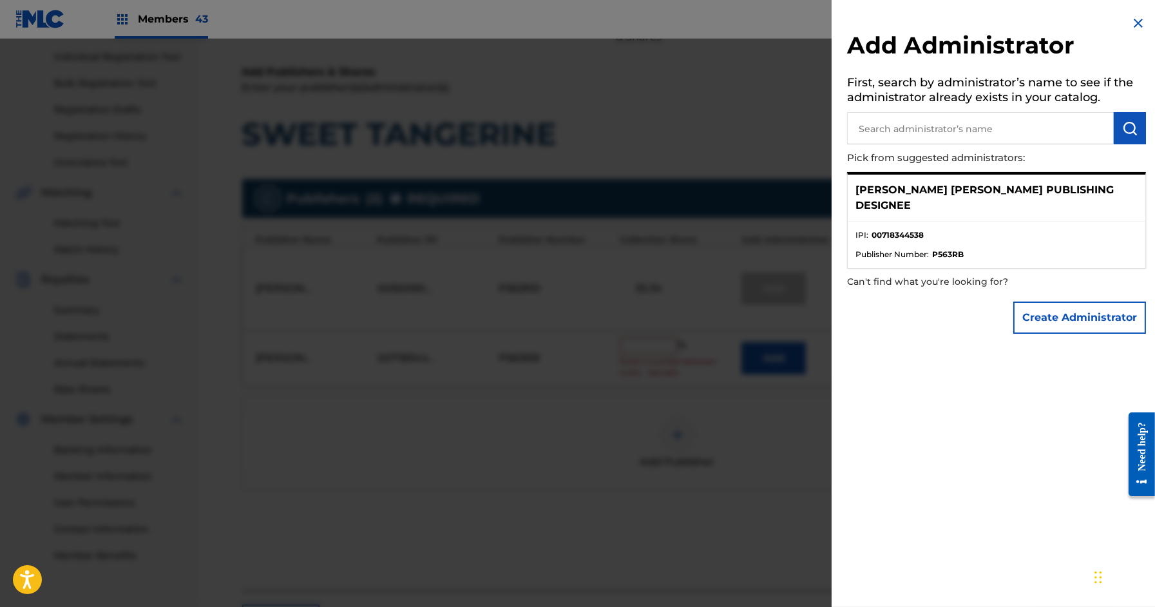
click at [1136, 15] on img at bounding box center [1138, 22] width 15 height 15
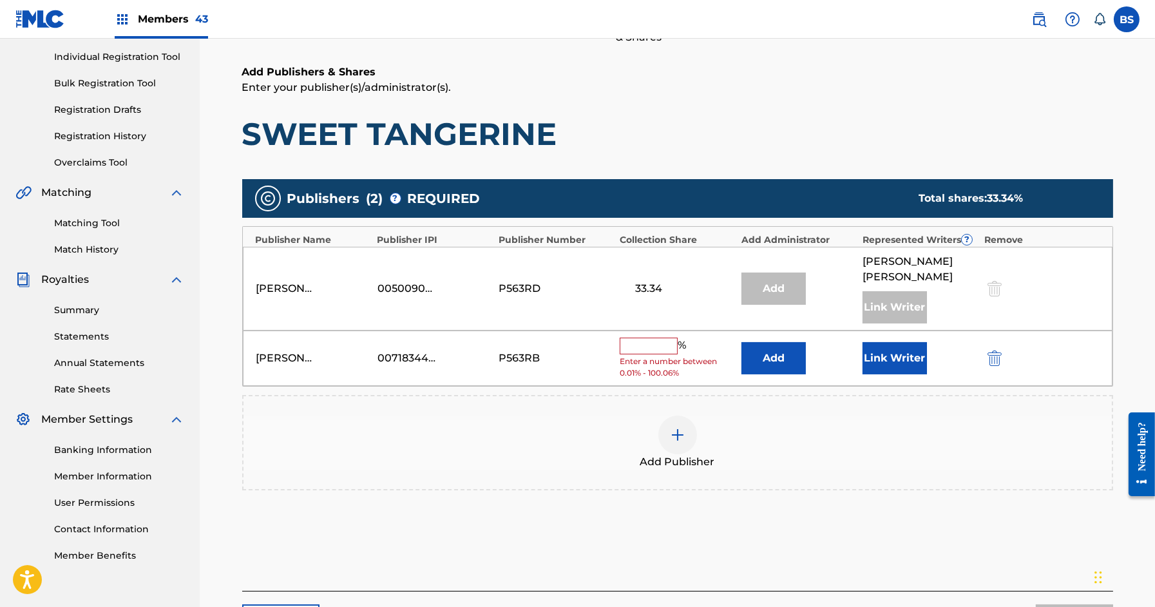
click at [904, 359] on button "Link Writer" at bounding box center [895, 358] width 64 height 32
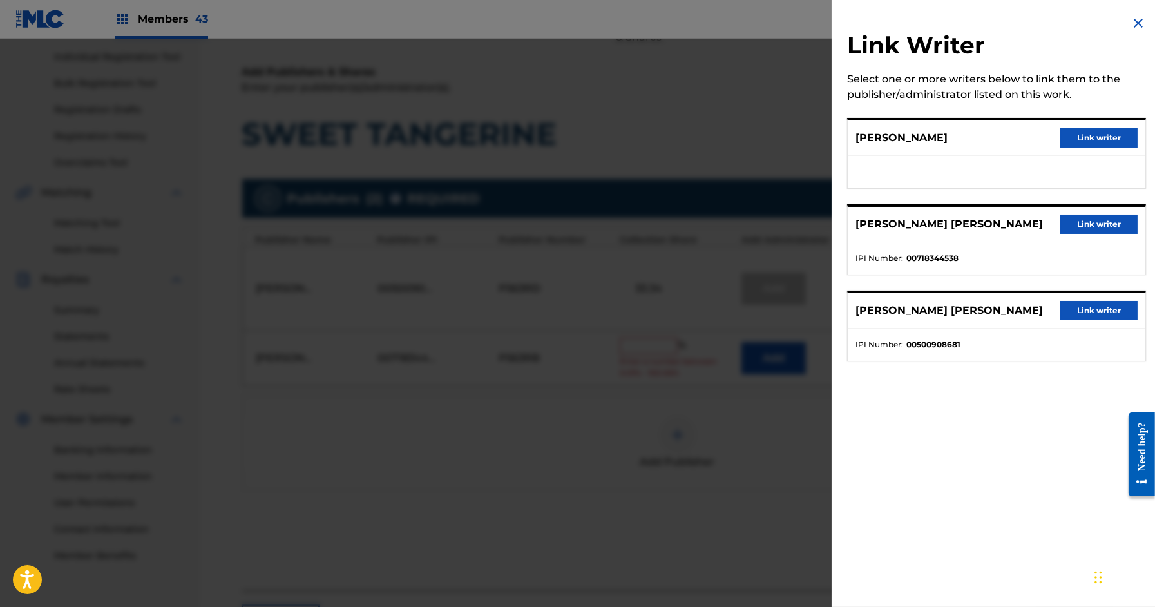
click at [1087, 223] on button "Link writer" at bounding box center [1098, 224] width 77 height 19
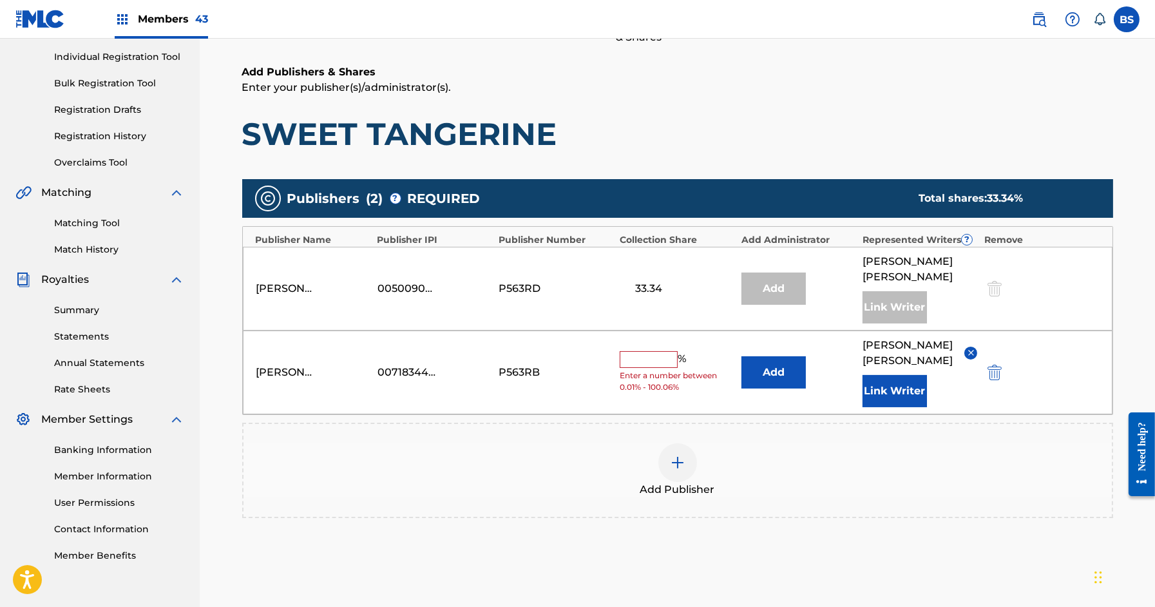
click at [635, 363] on input "text" at bounding box center [649, 359] width 58 height 17
type input "33.33"
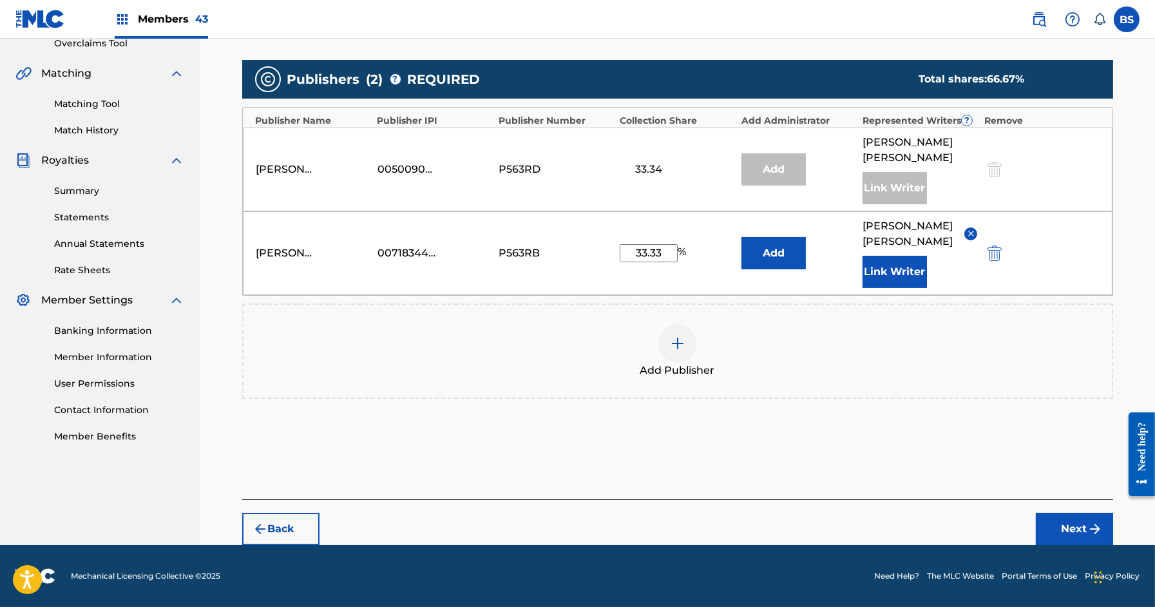
click at [1049, 527] on button "Next" at bounding box center [1074, 529] width 77 height 32
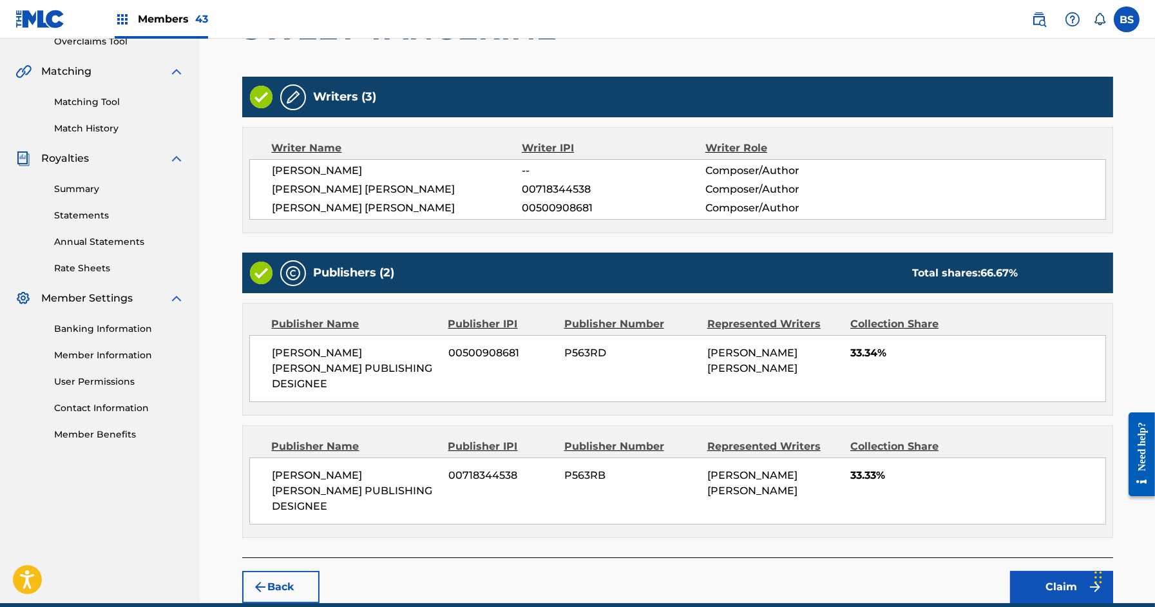
scroll to position [319, 0]
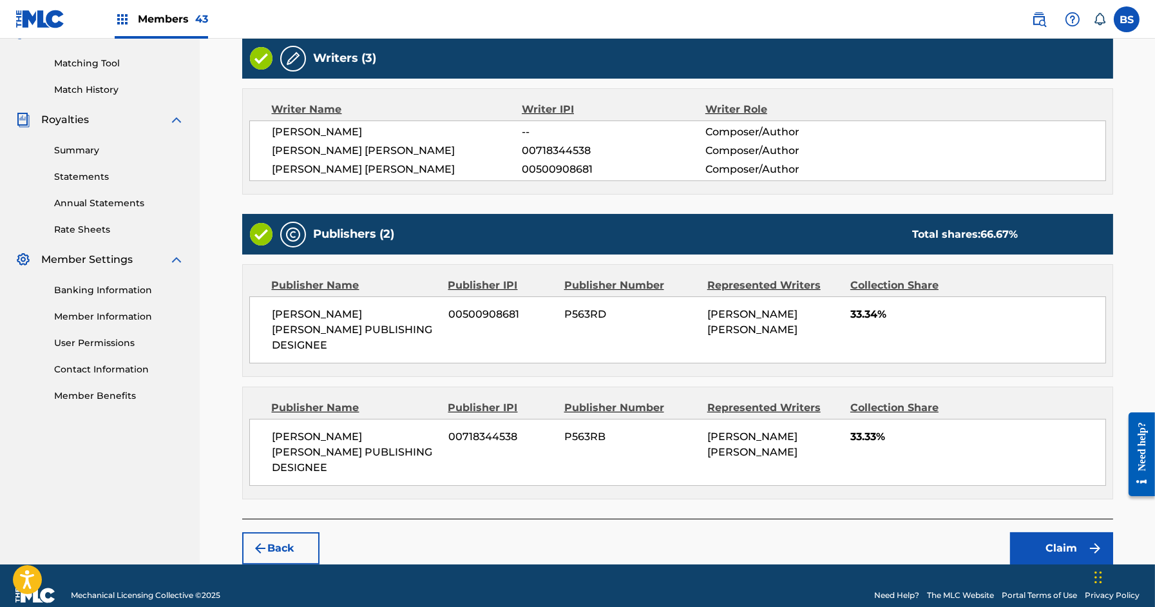
click at [1057, 532] on button "Claim" at bounding box center [1061, 548] width 103 height 32
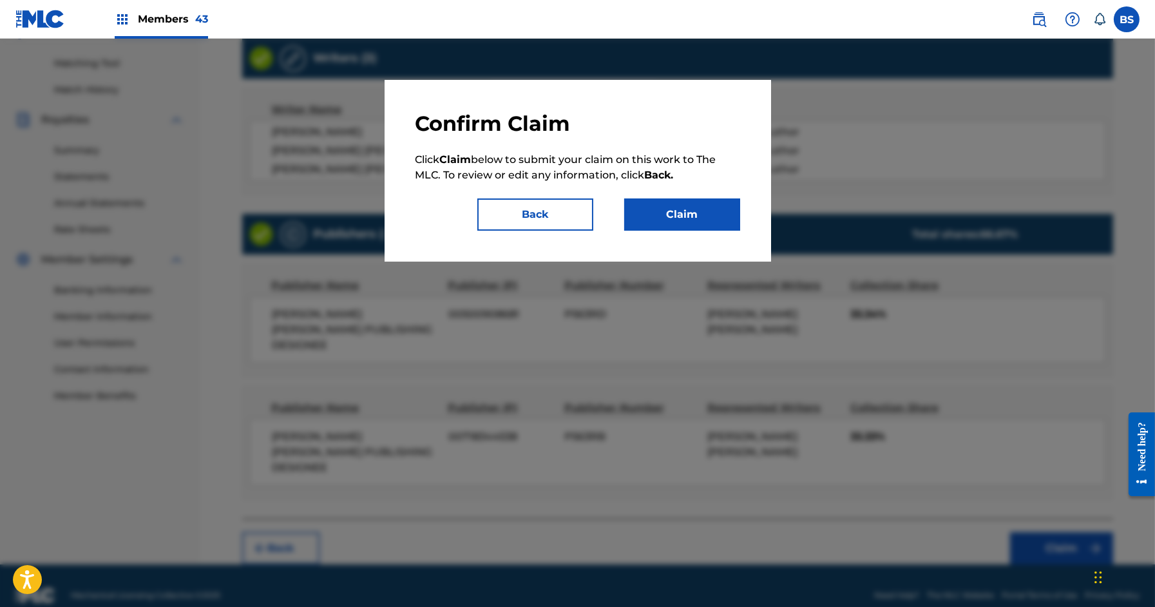
click at [698, 217] on button "Claim" at bounding box center [682, 214] width 116 height 32
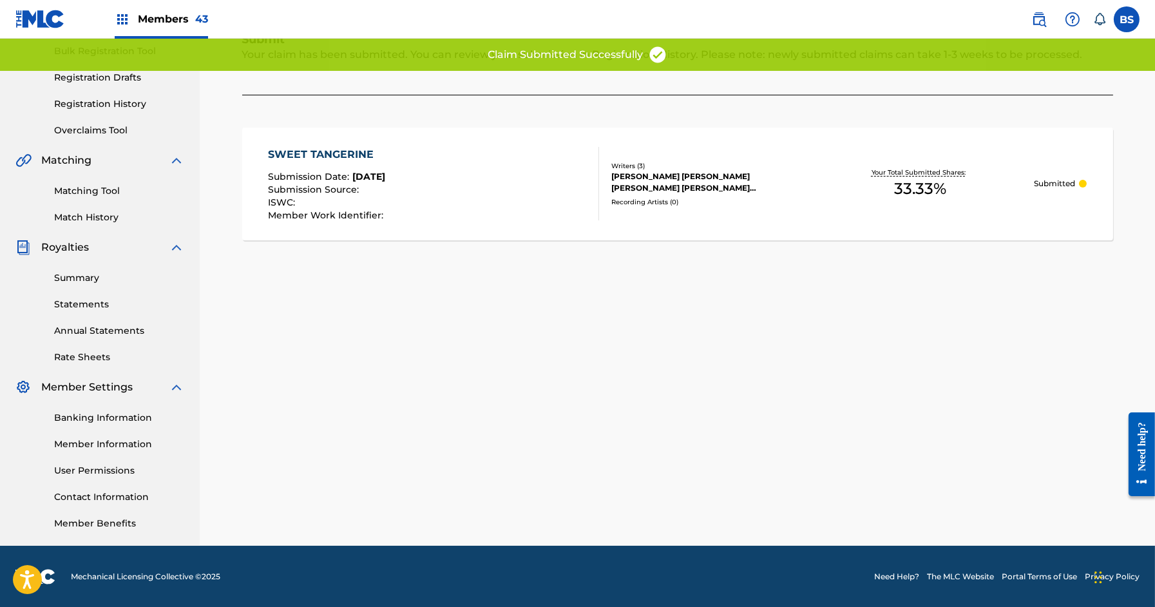
scroll to position [0, 0]
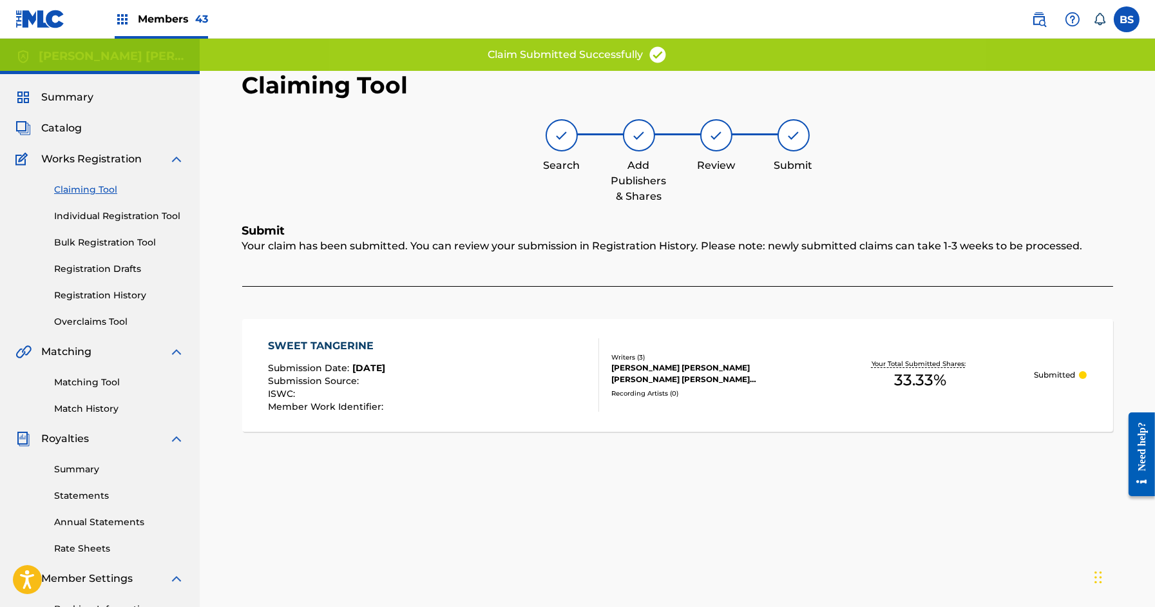
click at [159, 17] on span "Members 43" at bounding box center [173, 19] width 70 height 15
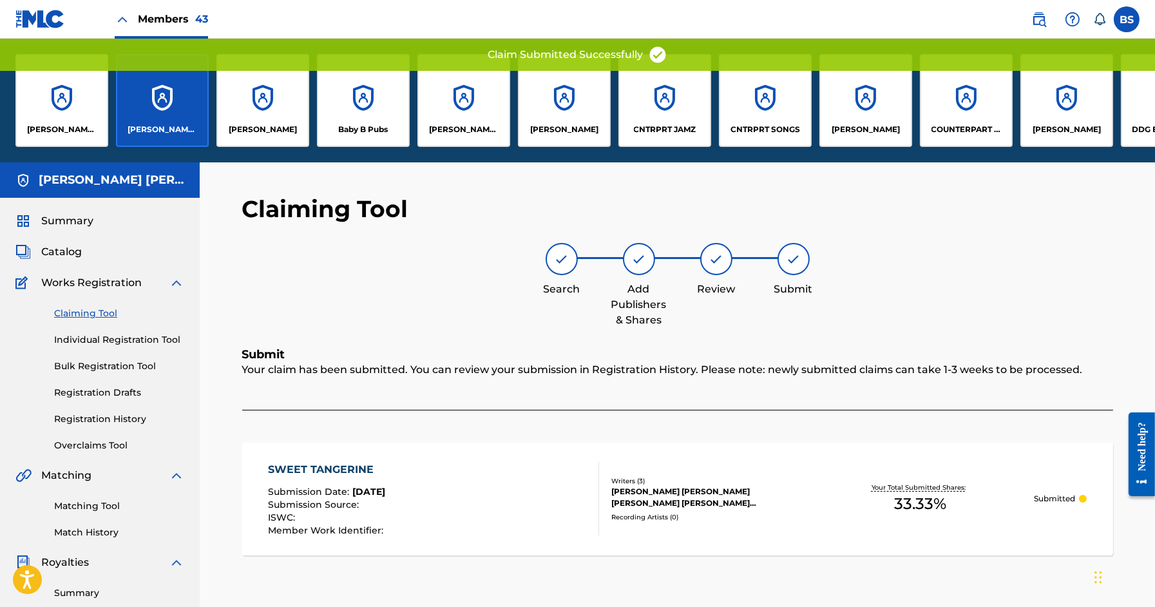
click at [662, 113] on div "CNTRPRT JAMZ" at bounding box center [664, 100] width 93 height 93
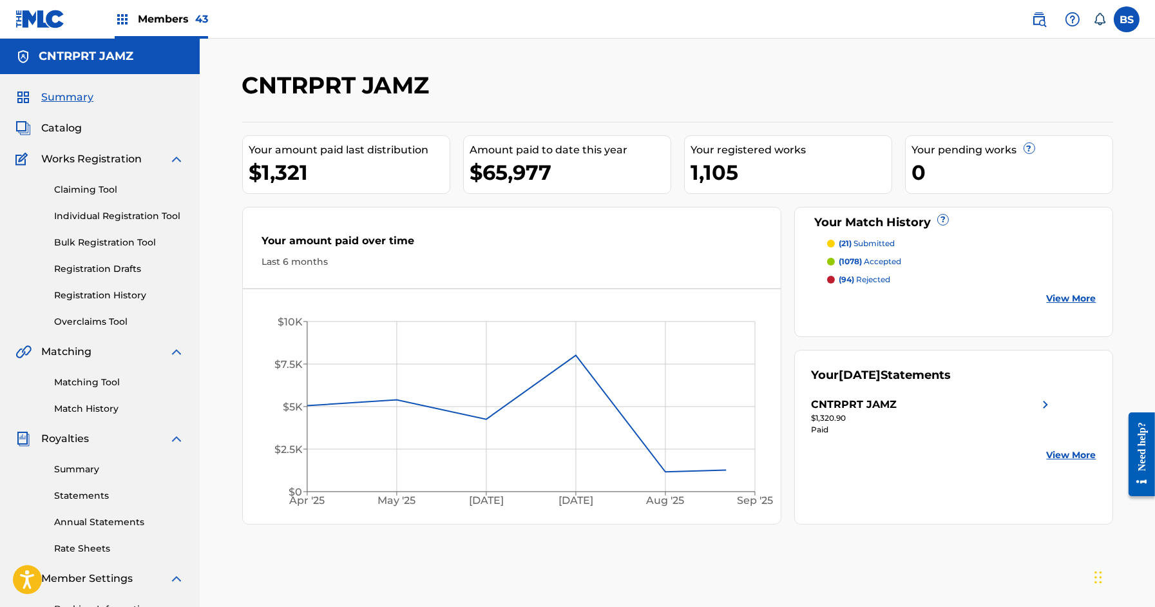
click at [65, 132] on span "Catalog" at bounding box center [61, 127] width 41 height 15
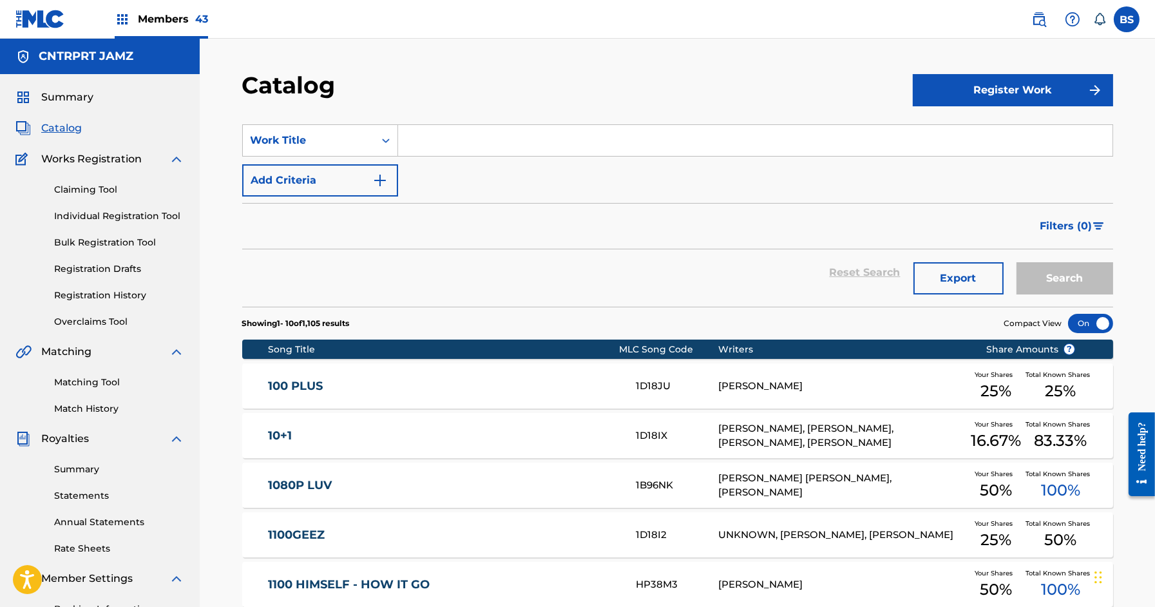
click at [66, 97] on span "Summary" at bounding box center [67, 97] width 52 height 15
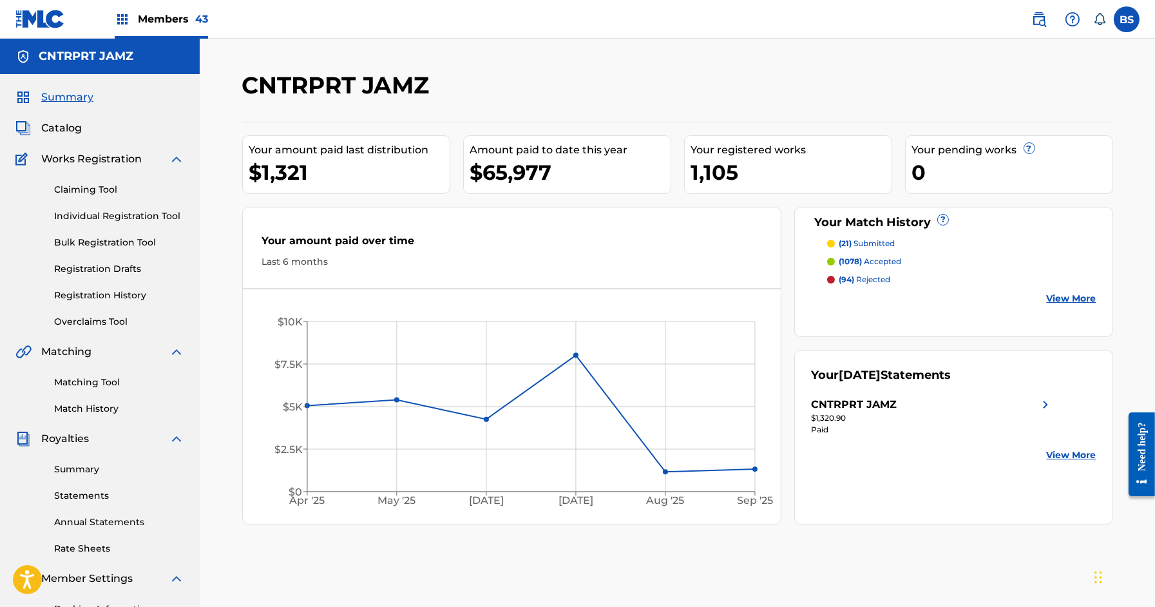
click at [59, 127] on span "Catalog" at bounding box center [61, 127] width 41 height 15
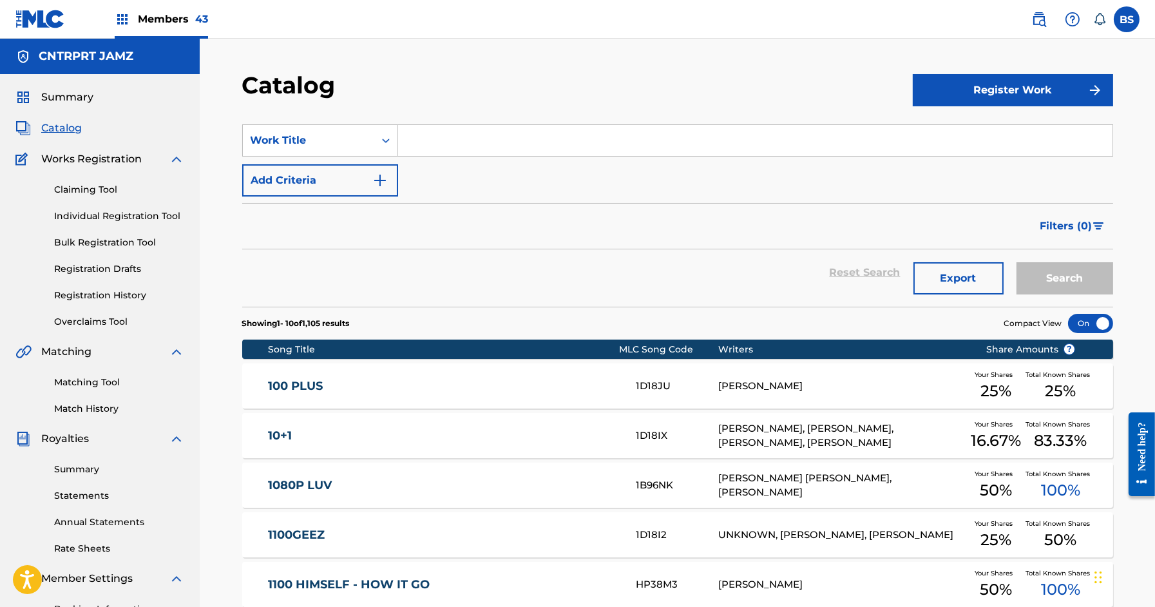
click at [79, 290] on link "Registration History" at bounding box center [119, 296] width 130 height 14
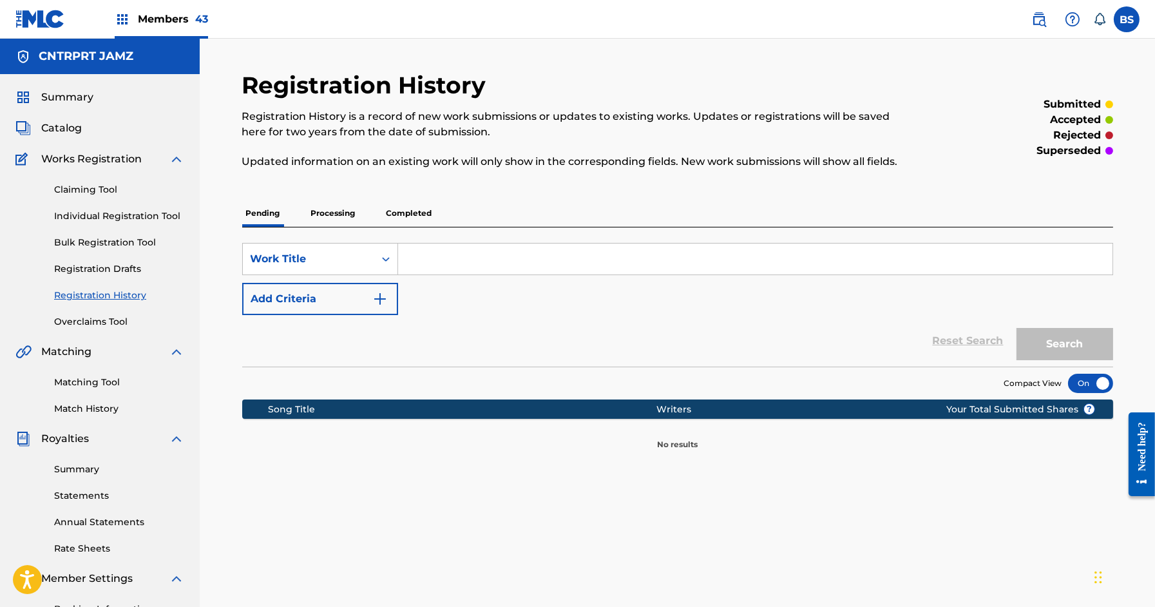
click at [334, 213] on p "Processing" at bounding box center [333, 213] width 52 height 27
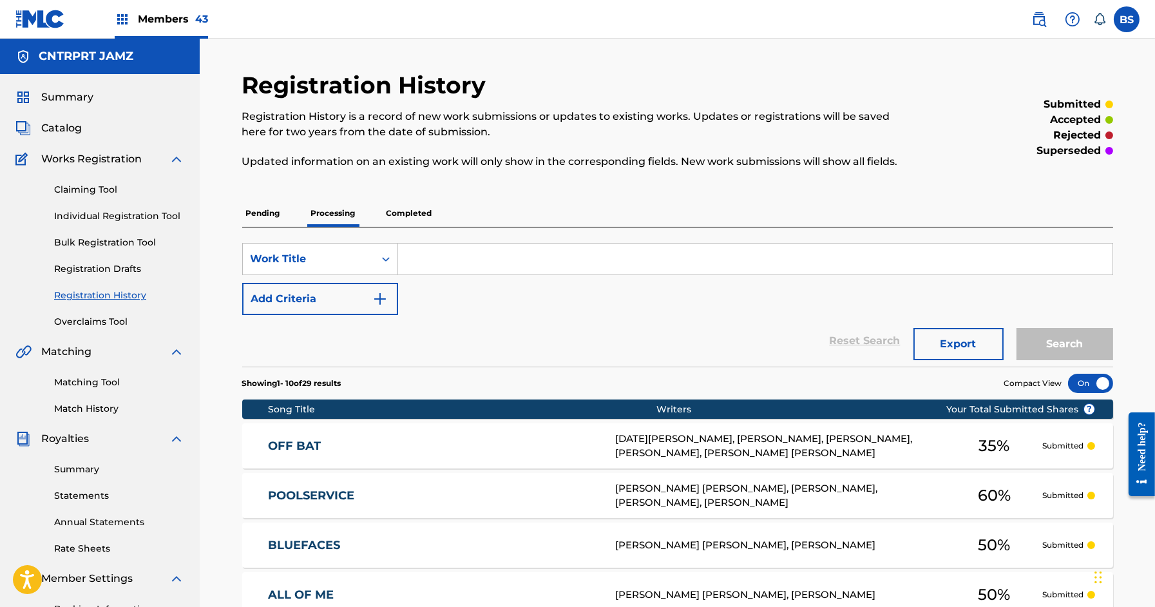
click at [412, 217] on p "Completed" at bounding box center [409, 213] width 53 height 27
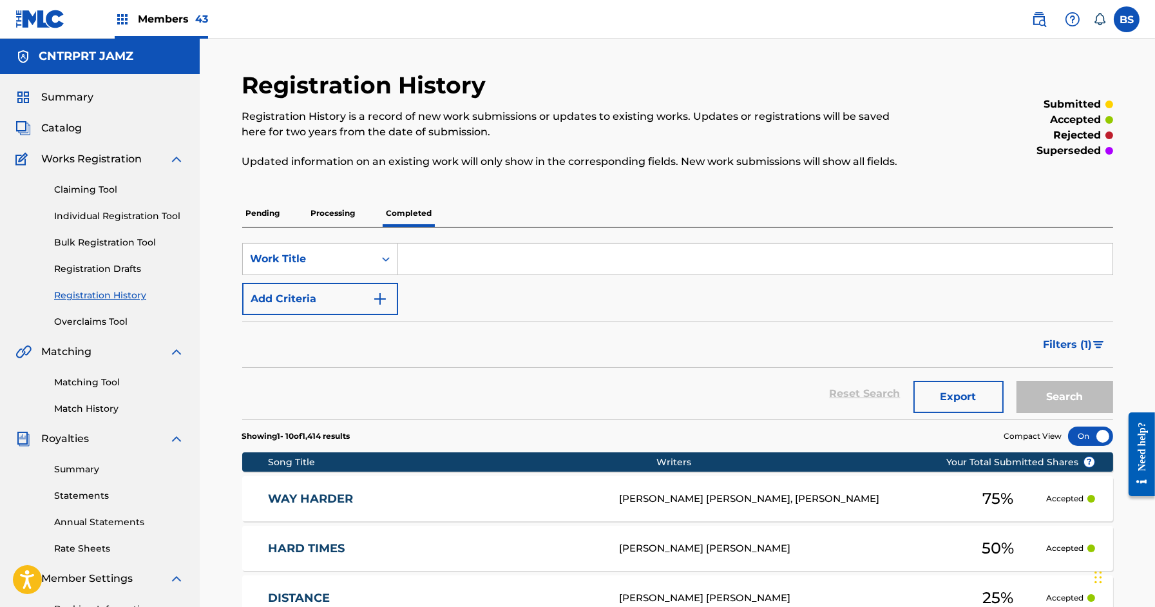
click at [65, 129] on span "Catalog" at bounding box center [61, 127] width 41 height 15
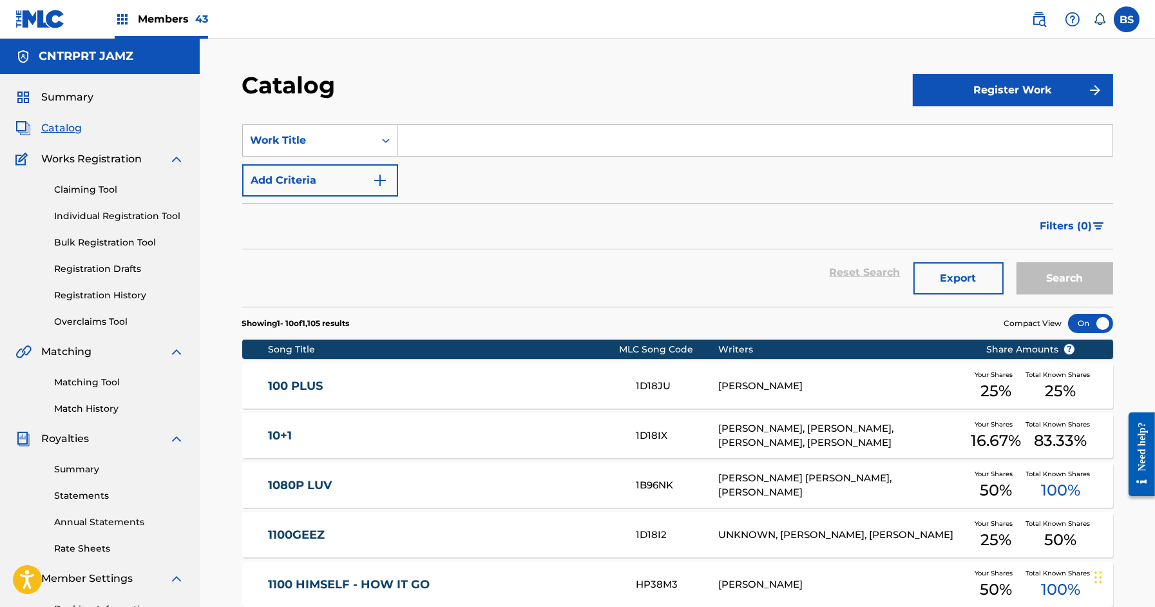
click at [456, 143] on input "Search Form" at bounding box center [755, 140] width 714 height 31
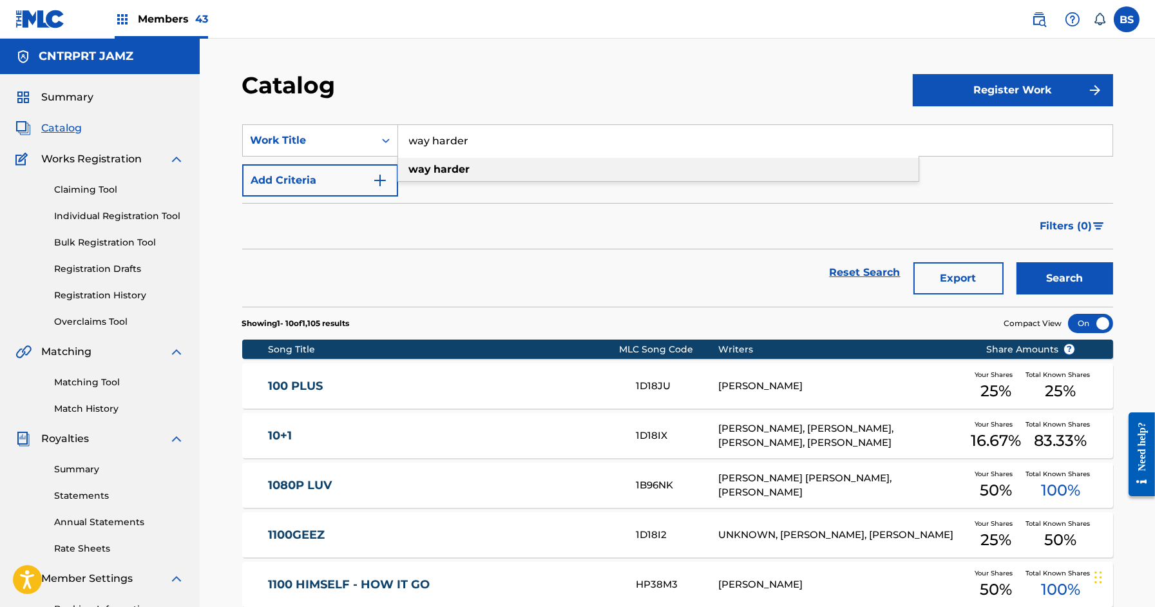
type input "way harder"
click at [457, 172] on strong "harder" at bounding box center [452, 169] width 36 height 12
click at [1069, 274] on button "Search" at bounding box center [1065, 278] width 97 height 32
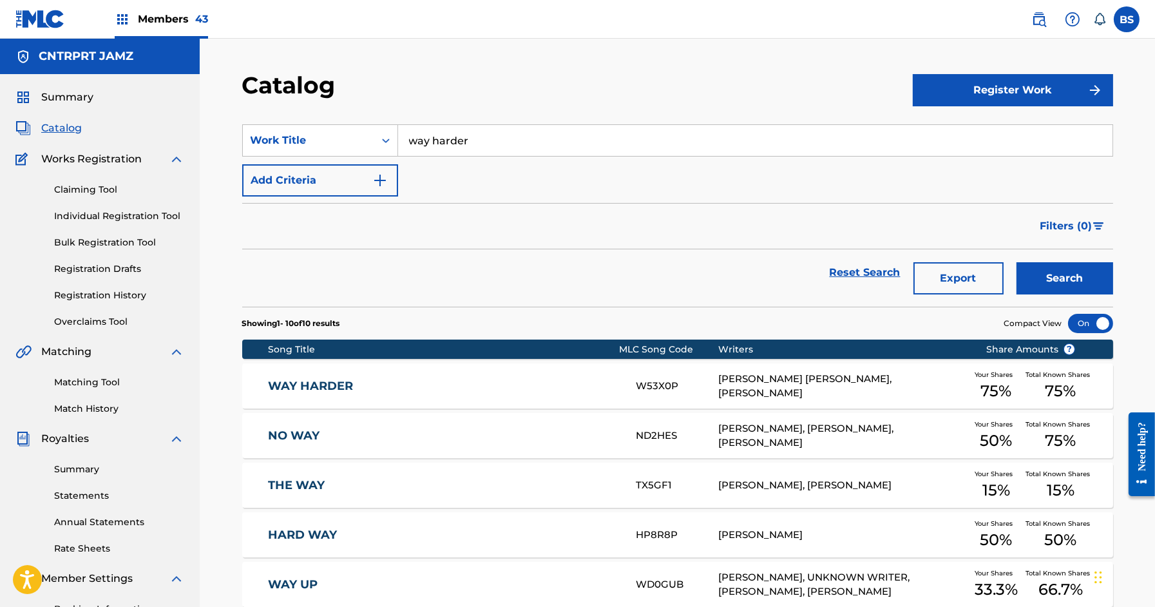
click at [531, 379] on link "WAY HARDER" at bounding box center [443, 386] width 350 height 15
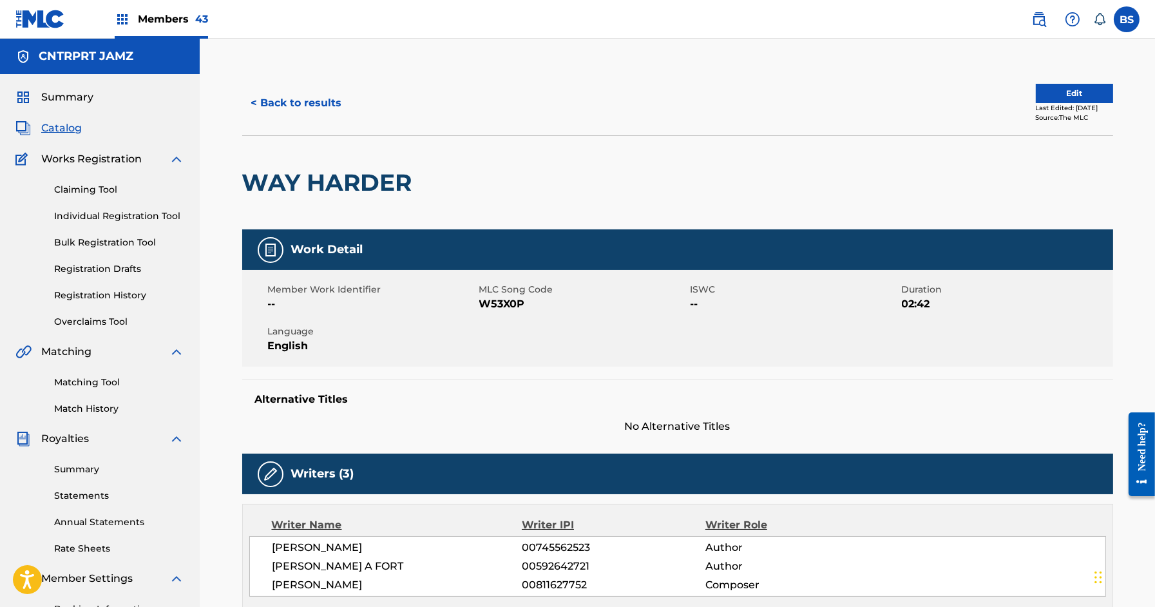
click at [79, 98] on span "Summary" at bounding box center [67, 97] width 52 height 15
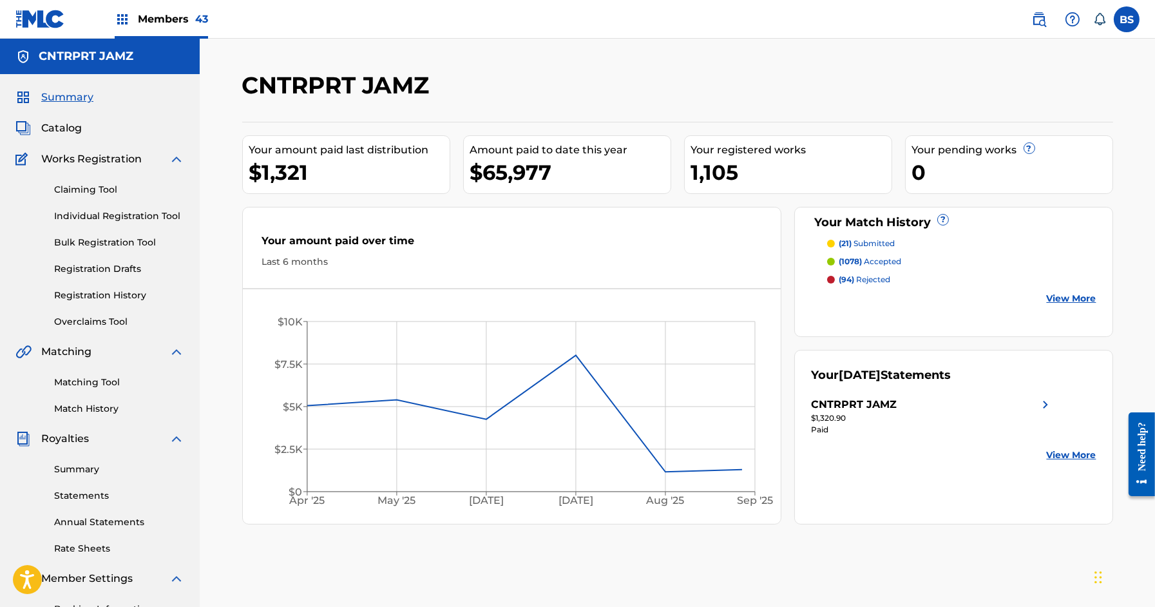
click at [57, 128] on span "Catalog" at bounding box center [61, 127] width 41 height 15
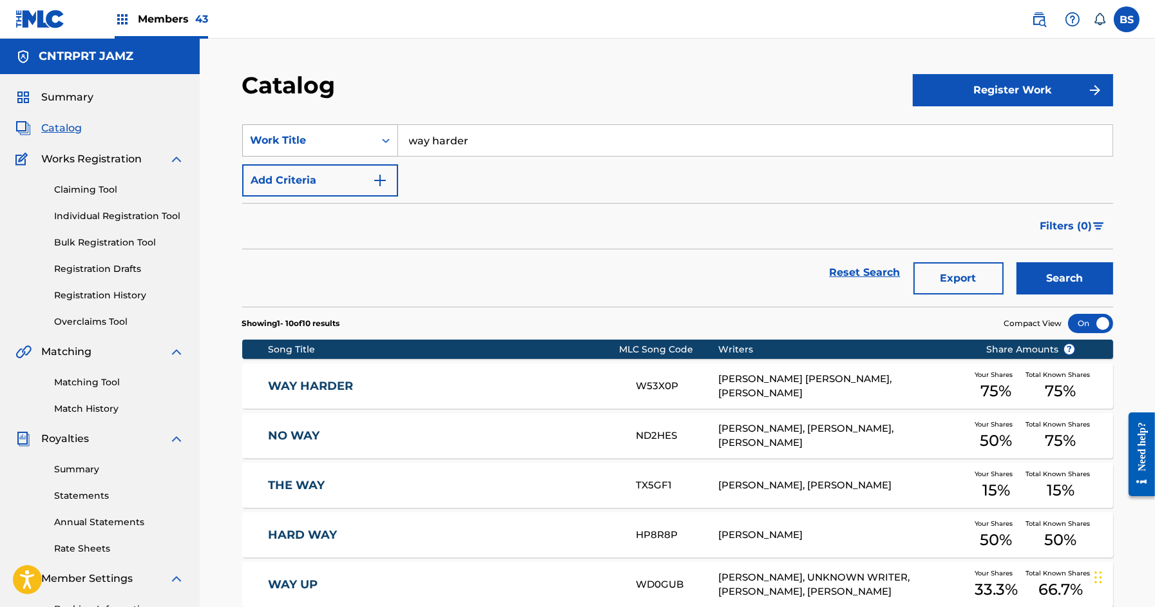
click at [334, 137] on div "Work Title" at bounding box center [309, 140] width 116 height 15
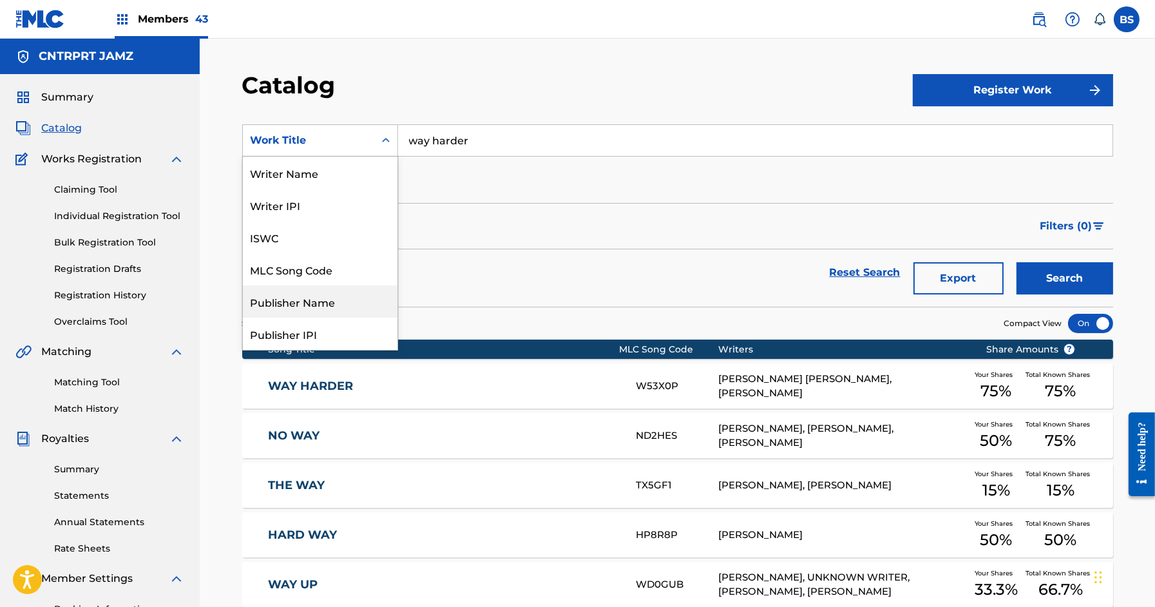
click at [302, 289] on div "Publisher Name" at bounding box center [320, 301] width 155 height 32
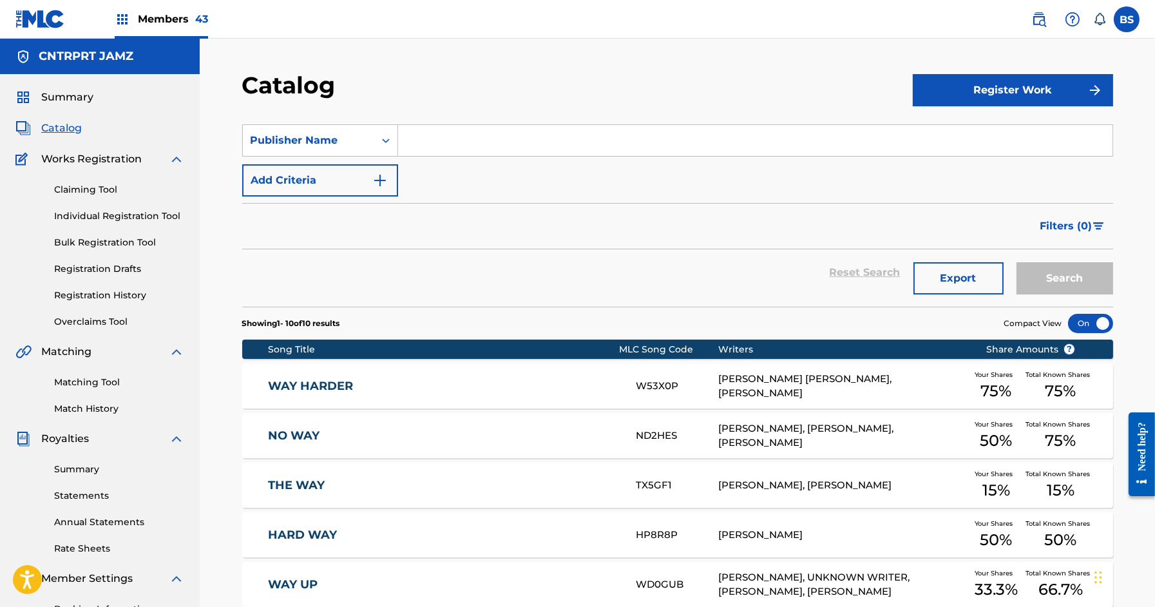
click at [467, 126] on input "Search Form" at bounding box center [755, 140] width 714 height 31
type input "[PERSON_NAME]"
click at [1017, 262] on button "Search" at bounding box center [1065, 278] width 97 height 32
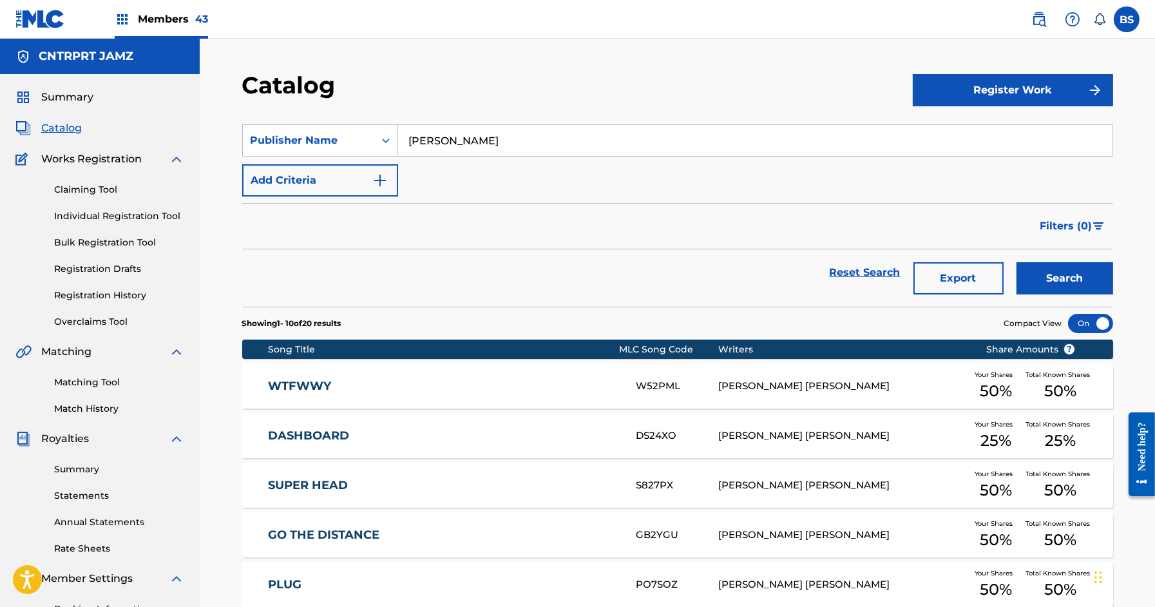
click at [90, 408] on link "Match History" at bounding box center [119, 409] width 130 height 14
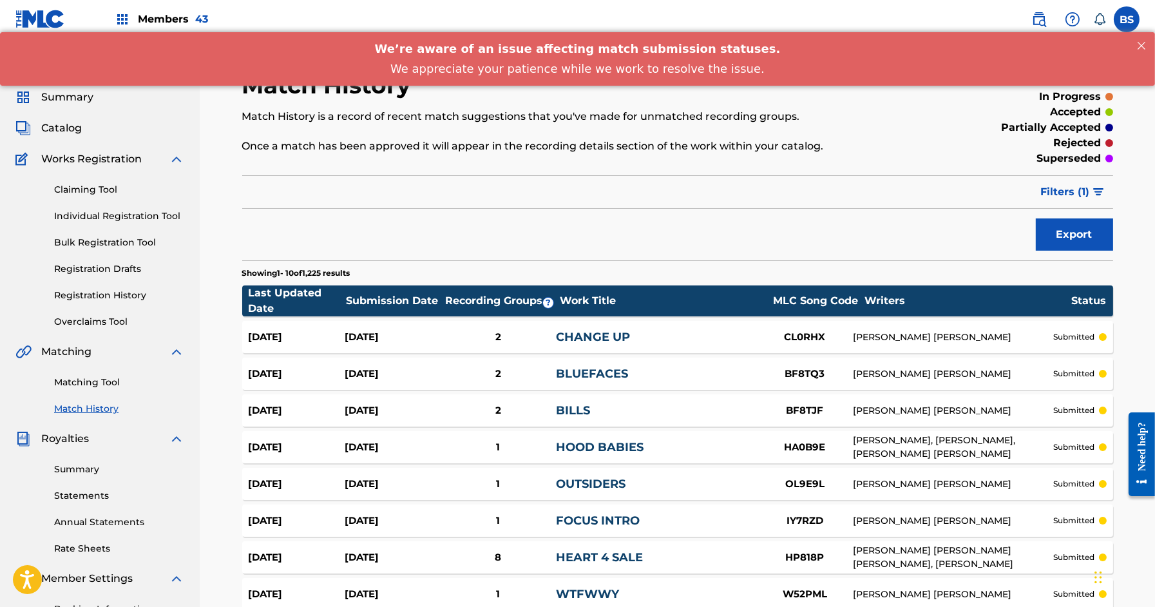
click at [57, 126] on span "Catalog" at bounding box center [61, 127] width 41 height 15
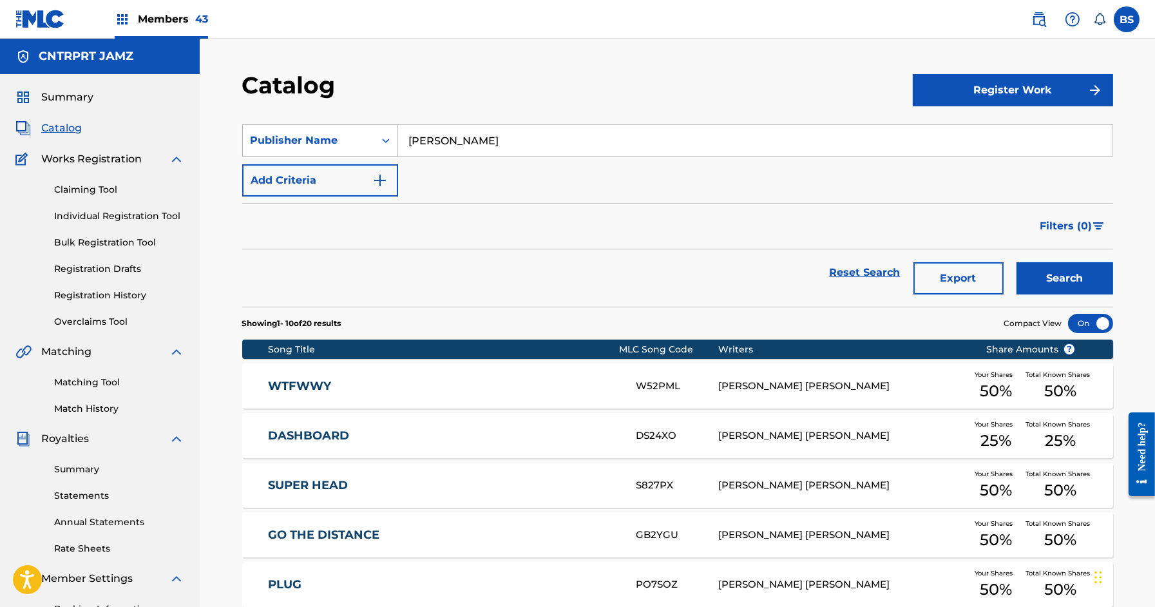
click at [331, 142] on div "Publisher Name" at bounding box center [309, 140] width 116 height 15
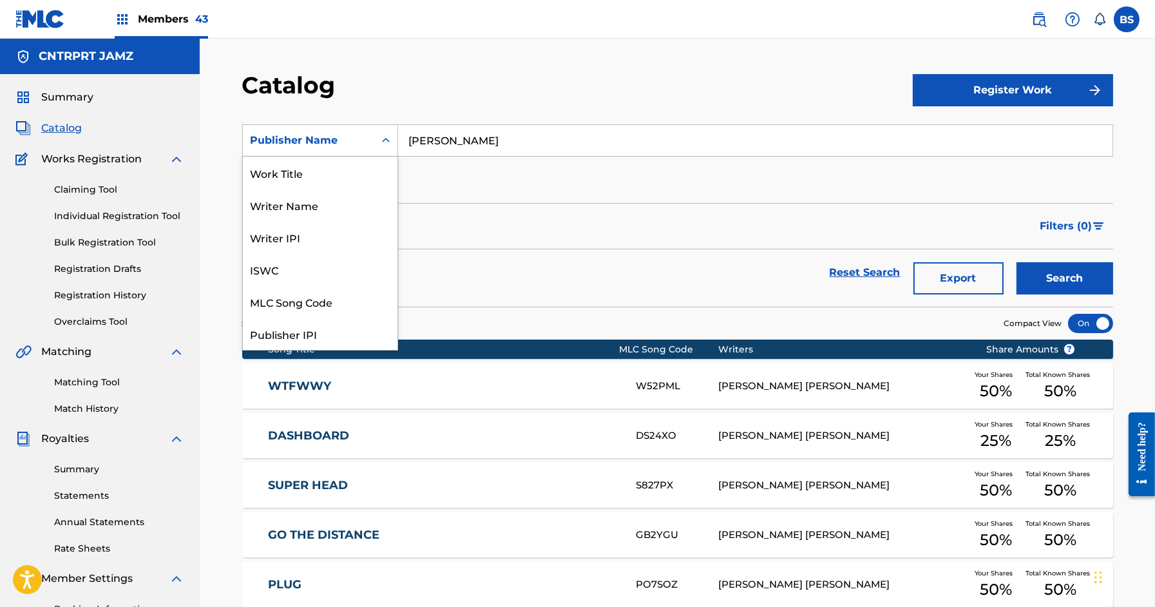
scroll to position [193, 0]
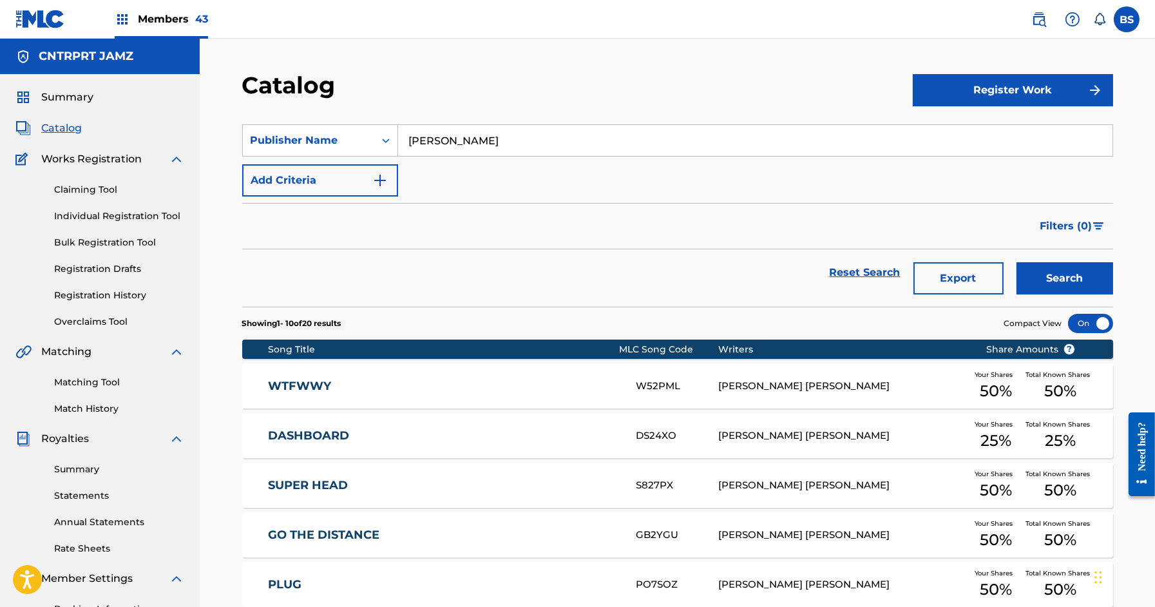
click at [450, 140] on input "[PERSON_NAME]" at bounding box center [755, 140] width 714 height 31
type input "[PERSON_NAME]"
click at [1017, 262] on button "Search" at bounding box center [1065, 278] width 97 height 32
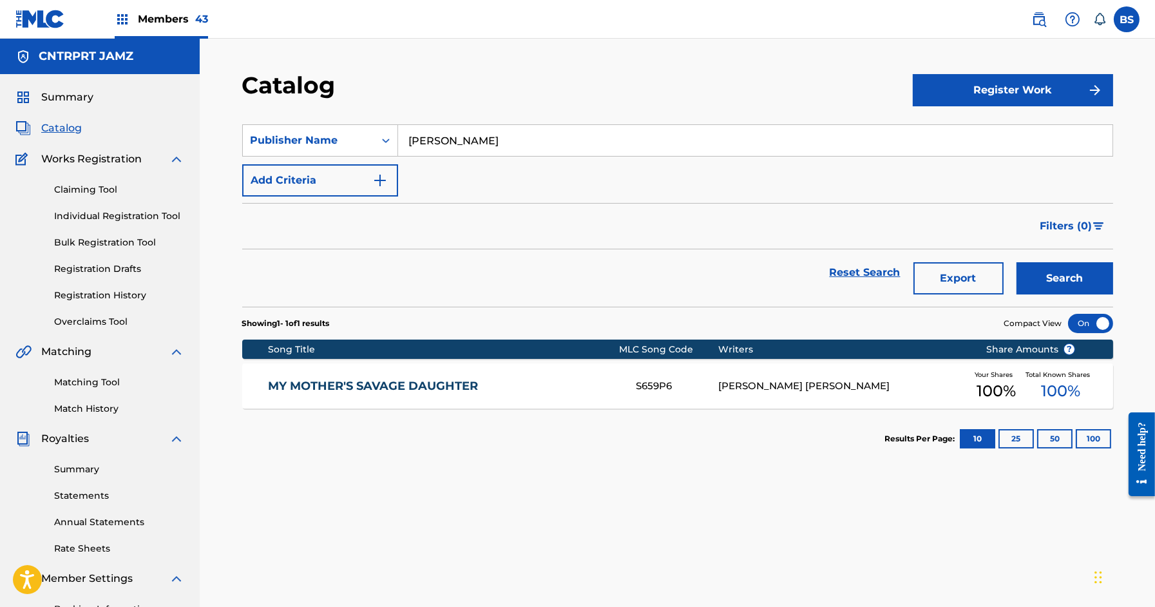
click at [513, 392] on div "MY MOTHER'S SAVAGE DAUGHTER S659P6 [PERSON_NAME] [PERSON_NAME] Your Shares 100 …" at bounding box center [677, 385] width 871 height 45
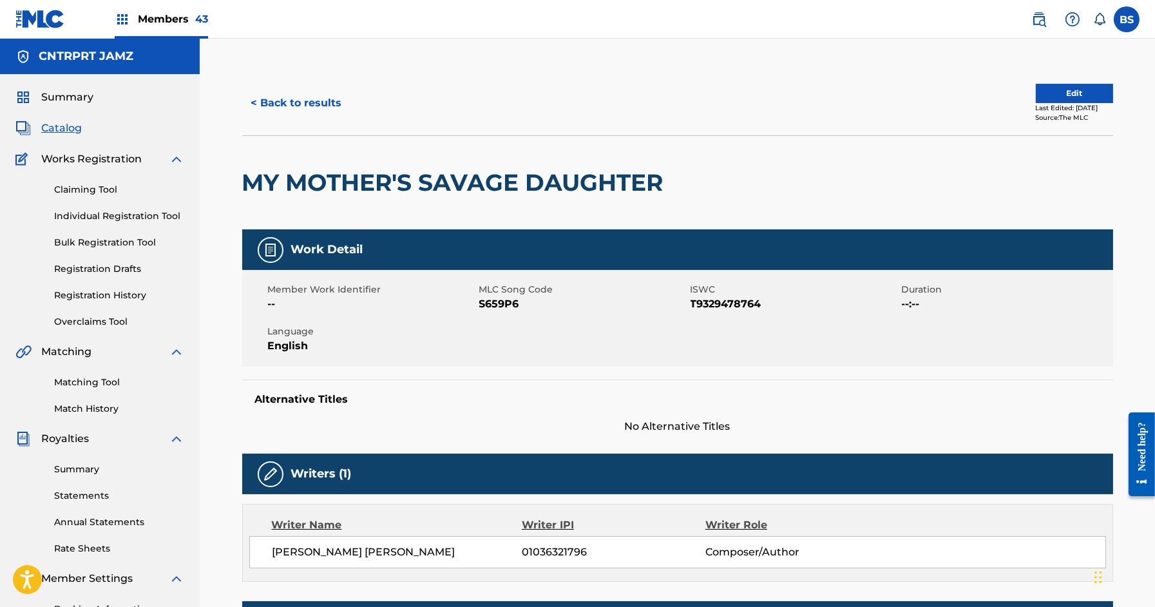
click at [506, 308] on span "S659P6" at bounding box center [583, 303] width 208 height 15
copy span "S659P6"
click at [1042, 22] on img at bounding box center [1038, 19] width 15 height 15
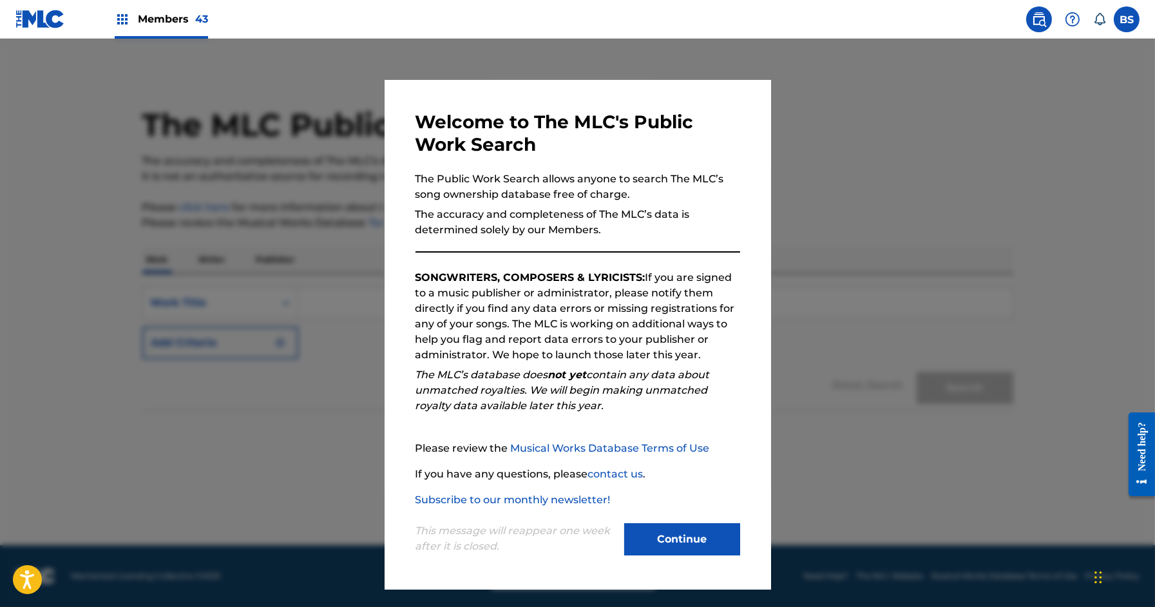
click at [680, 540] on button "Continue" at bounding box center [682, 539] width 116 height 32
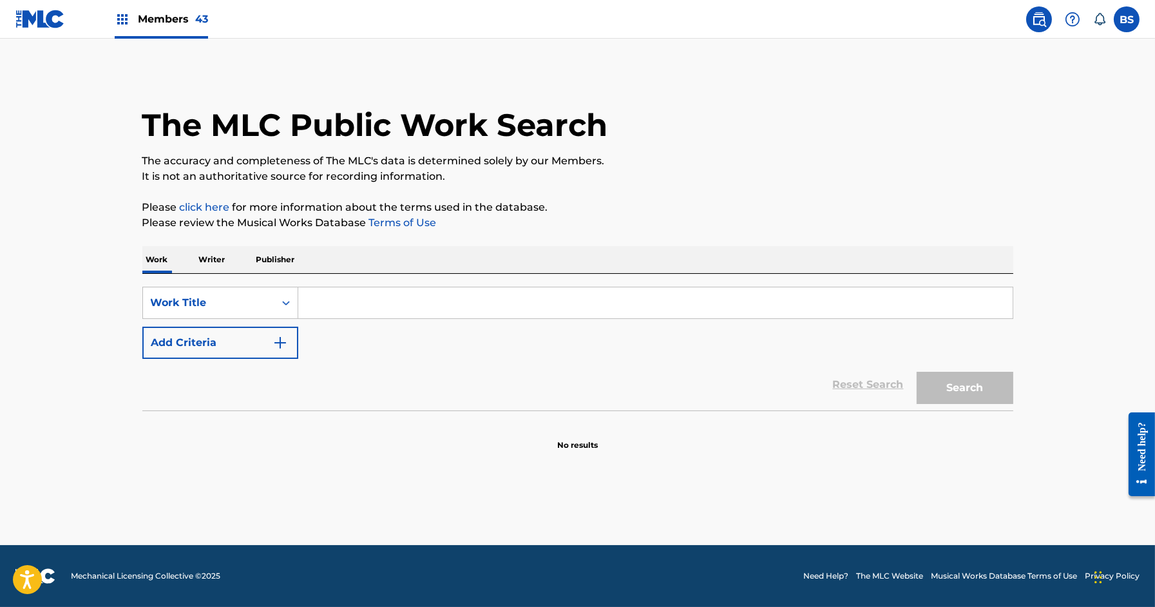
click at [234, 272] on div "Work Writer Publisher" at bounding box center [577, 259] width 871 height 27
click at [234, 309] on div "Work Title" at bounding box center [209, 302] width 116 height 15
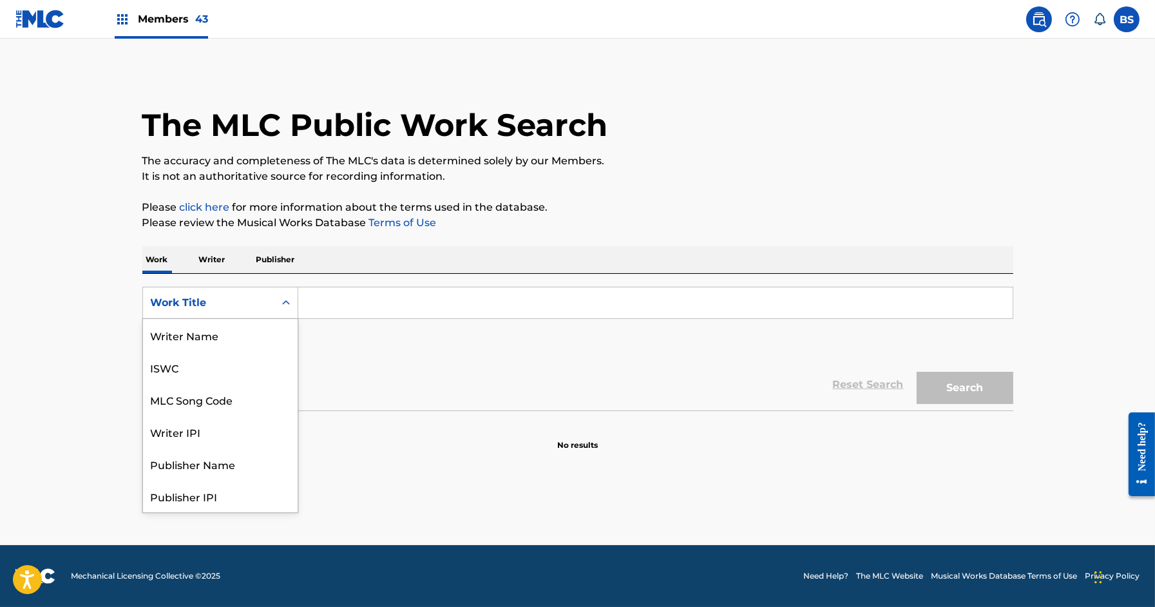
scroll to position [64, 0]
click at [232, 336] on div "MLC Song Code" at bounding box center [220, 335] width 155 height 32
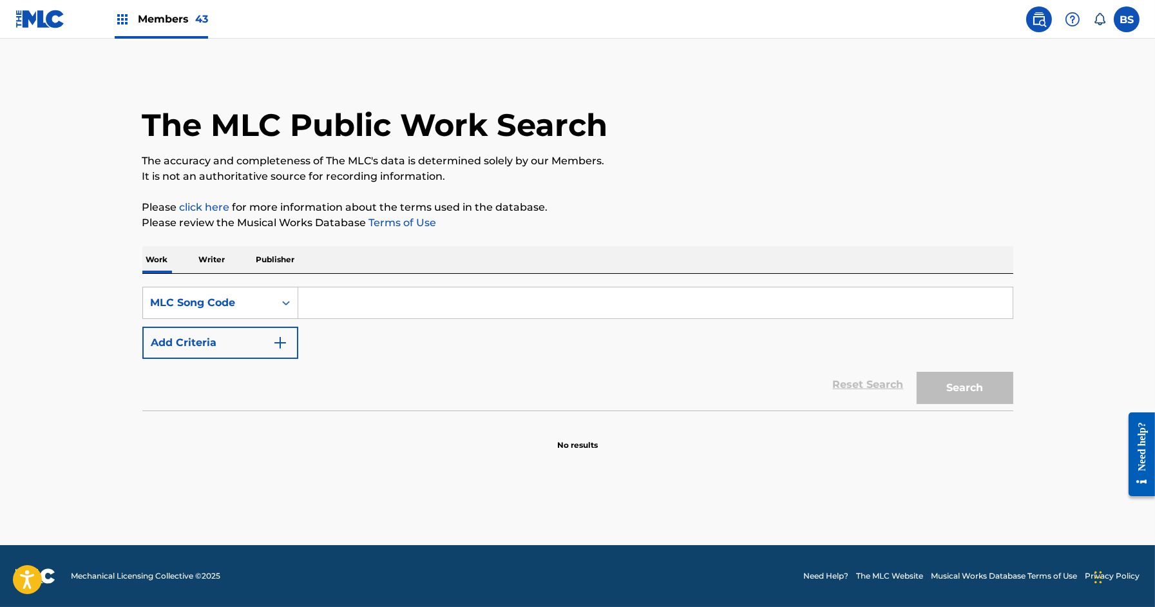
click at [355, 300] on input "Search Form" at bounding box center [655, 302] width 714 height 31
paste input "S659P6"
type input "S659P6"
click at [917, 372] on button "Search" at bounding box center [965, 388] width 97 height 32
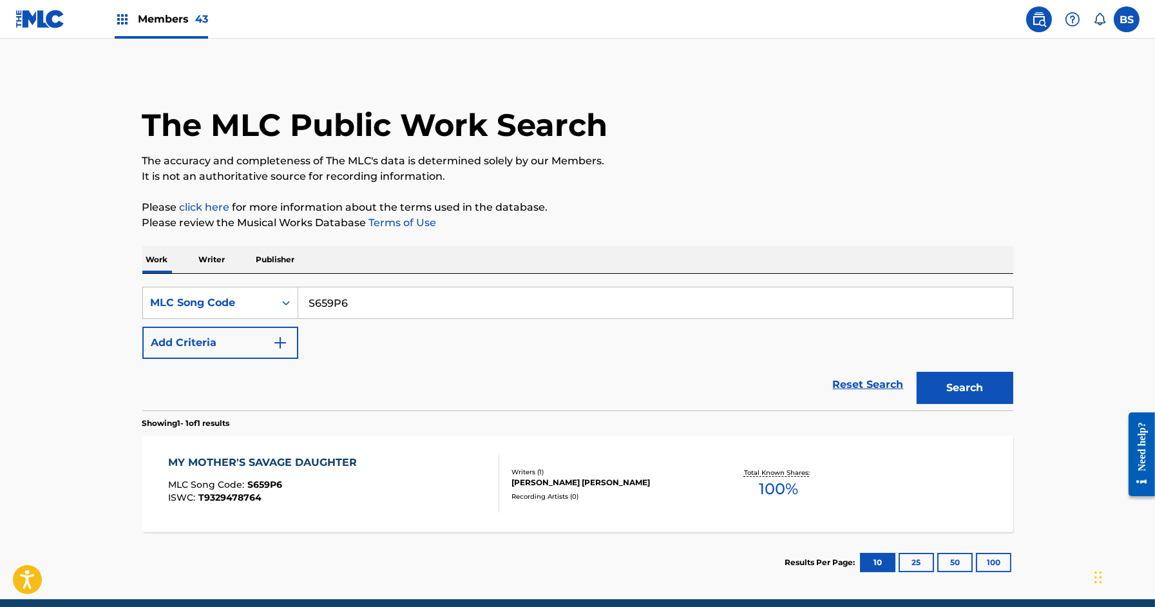
click at [584, 492] on div "Recording Artists ( 0 )" at bounding box center [608, 497] width 195 height 10
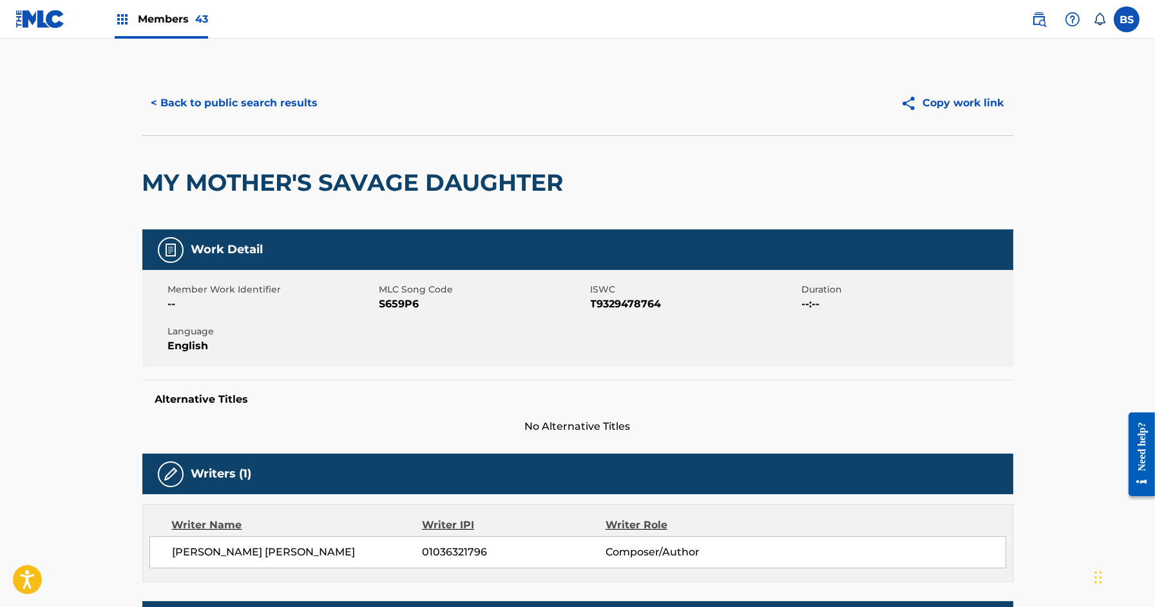
click at [205, 110] on button "< Back to public search results" at bounding box center [234, 103] width 185 height 32
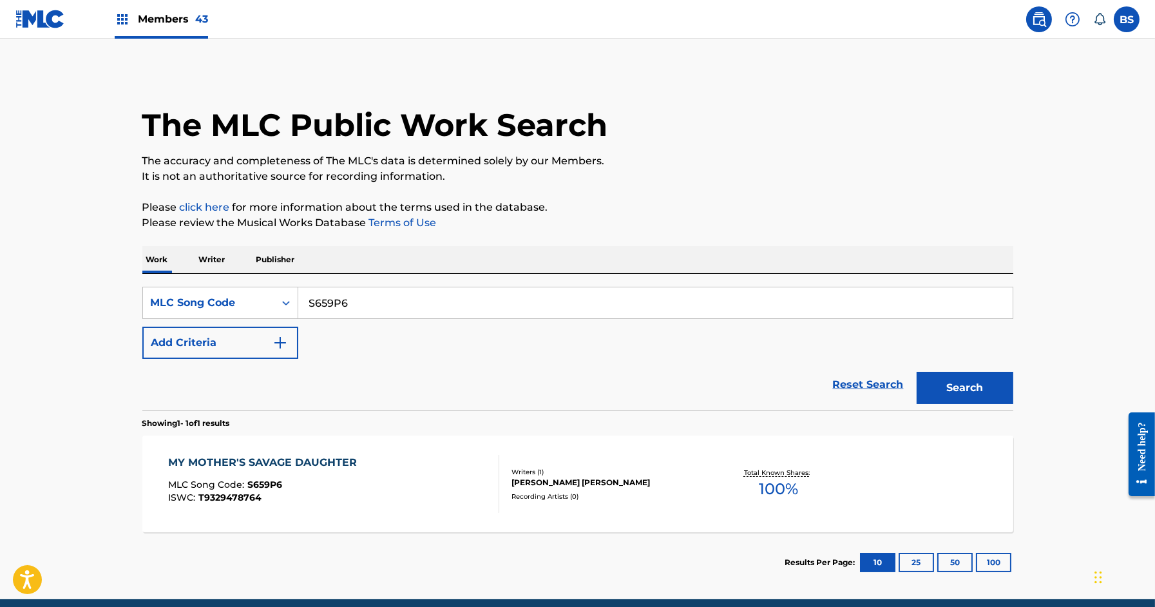
click at [153, 32] on div "Members 43" at bounding box center [161, 19] width 93 height 38
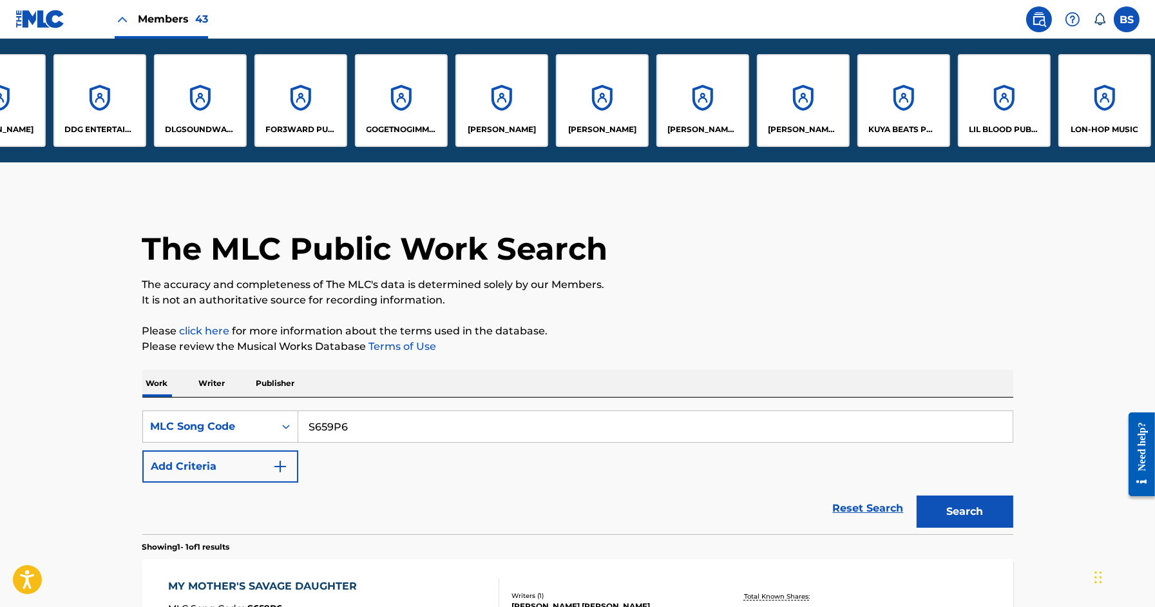
scroll to position [0, 877]
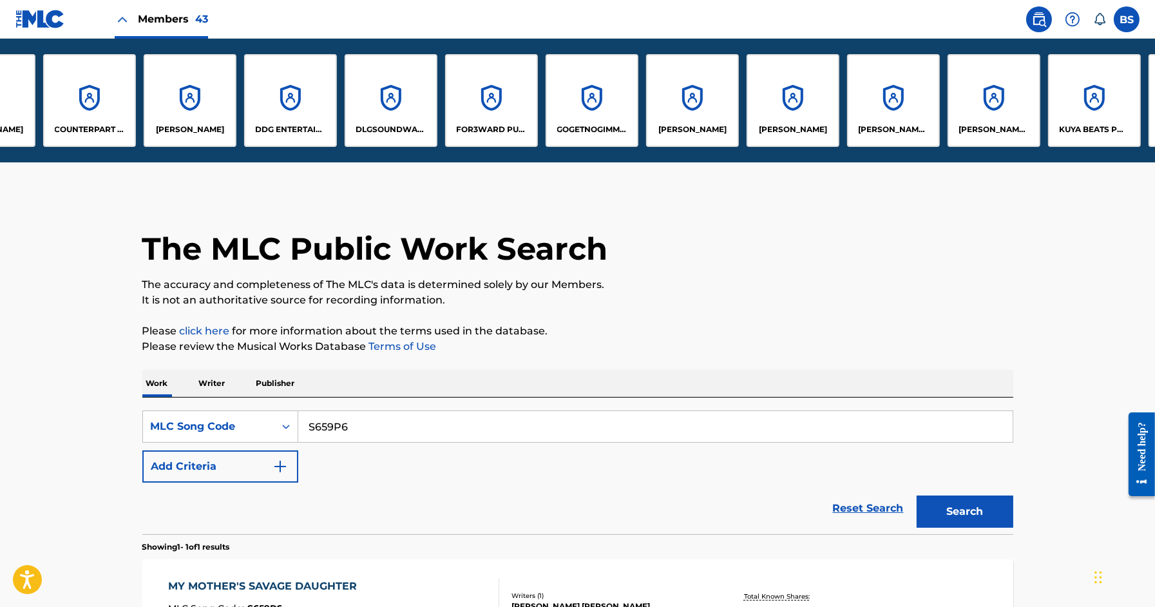
click at [597, 100] on div "GOGETNOGIMMIES" at bounding box center [592, 100] width 93 height 93
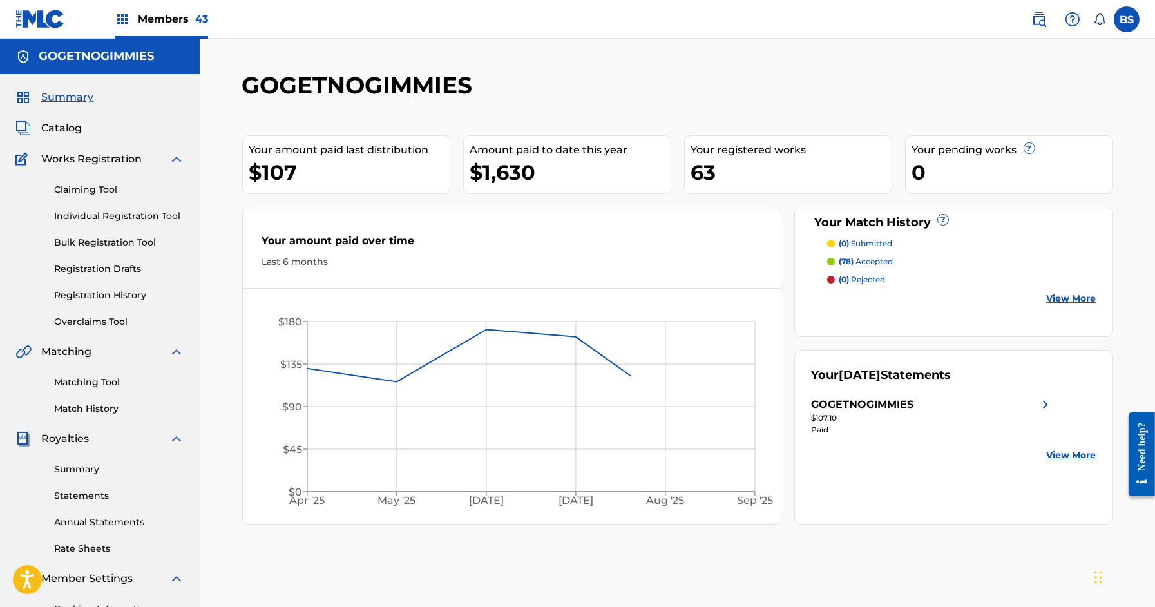
click at [83, 294] on link "Registration History" at bounding box center [119, 296] width 130 height 14
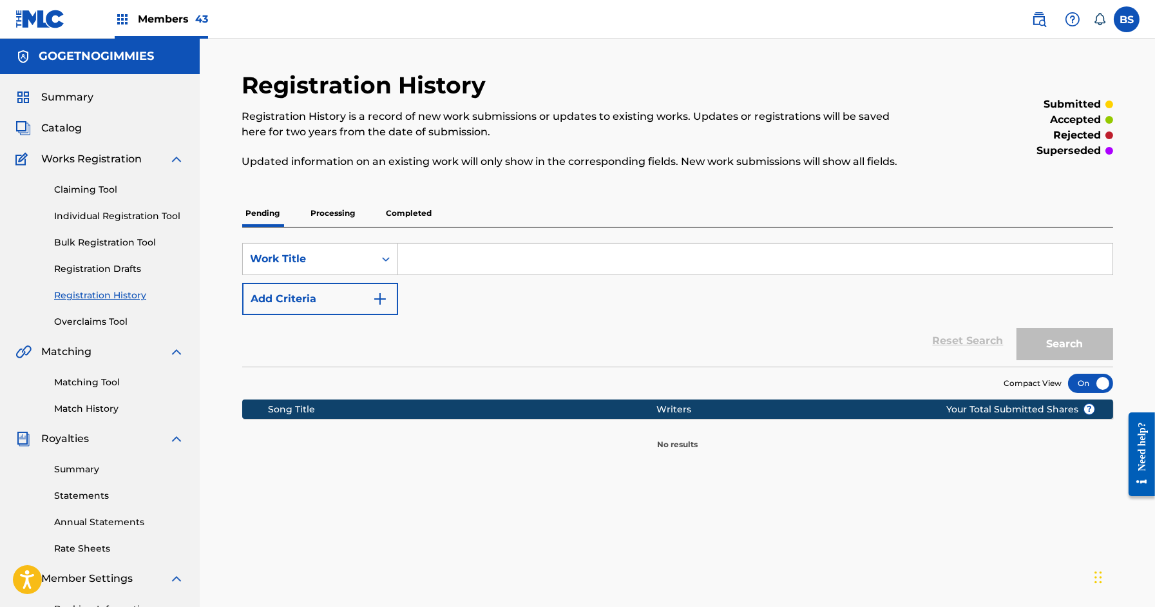
click at [341, 209] on p "Processing" at bounding box center [333, 213] width 52 height 27
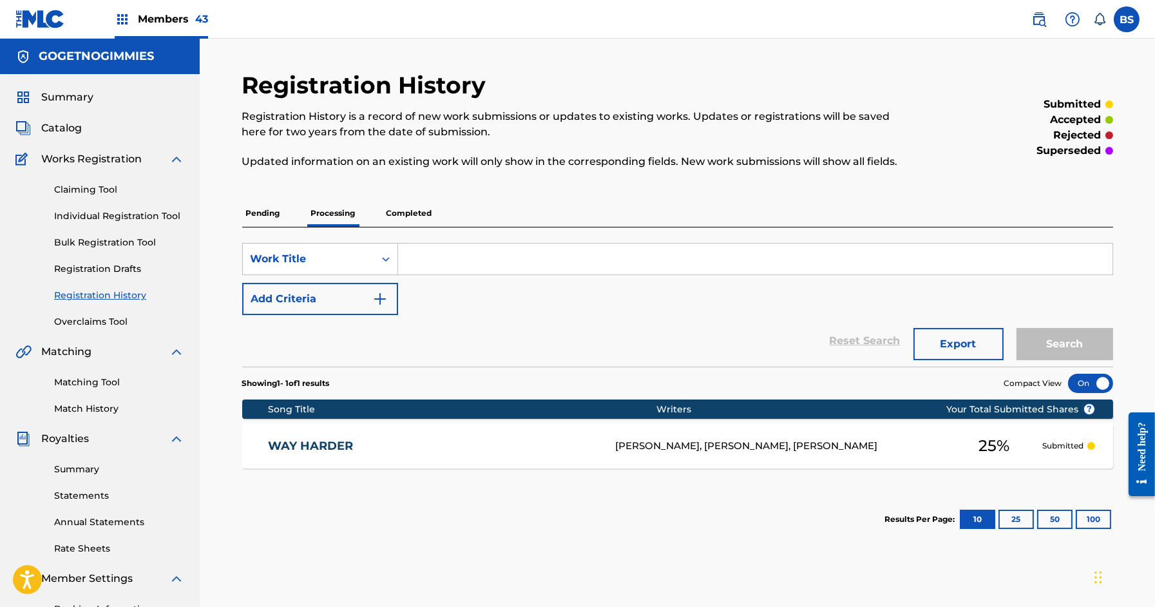
click at [59, 91] on span "Summary" at bounding box center [67, 97] width 52 height 15
